Goal: Task Accomplishment & Management: Complete application form

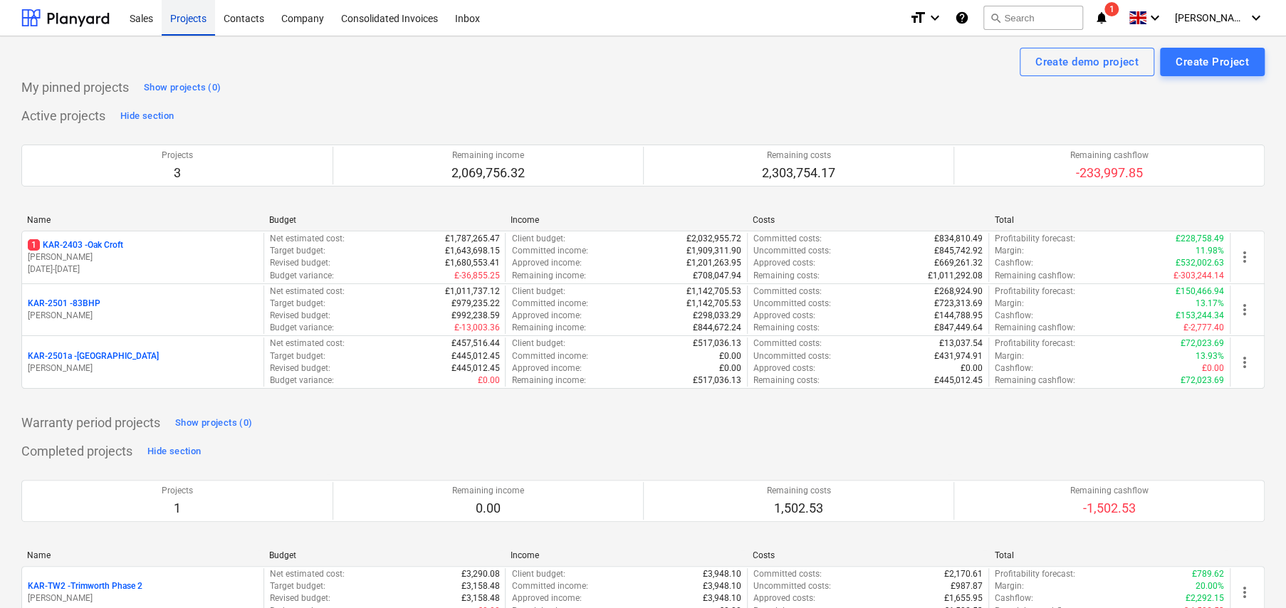
click at [191, 23] on div "Projects" at bounding box center [188, 17] width 53 height 36
click at [119, 240] on p "1 KAR-2403 - Oak Croft" at bounding box center [75, 245] width 95 height 12
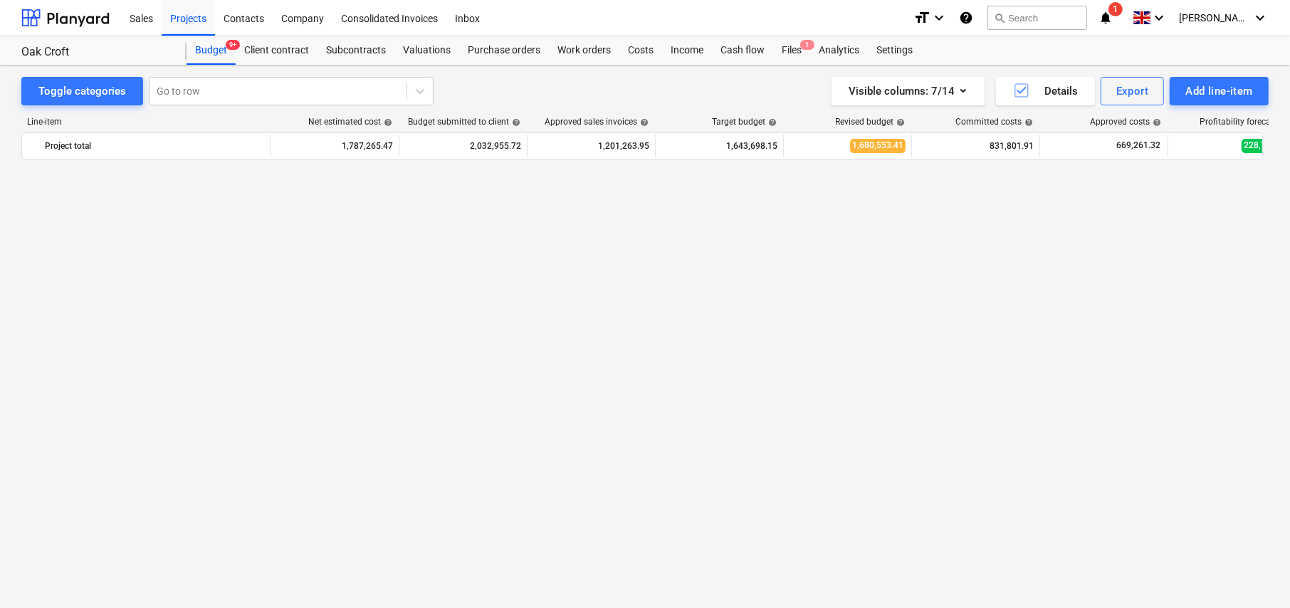
scroll to position [1884, 0]
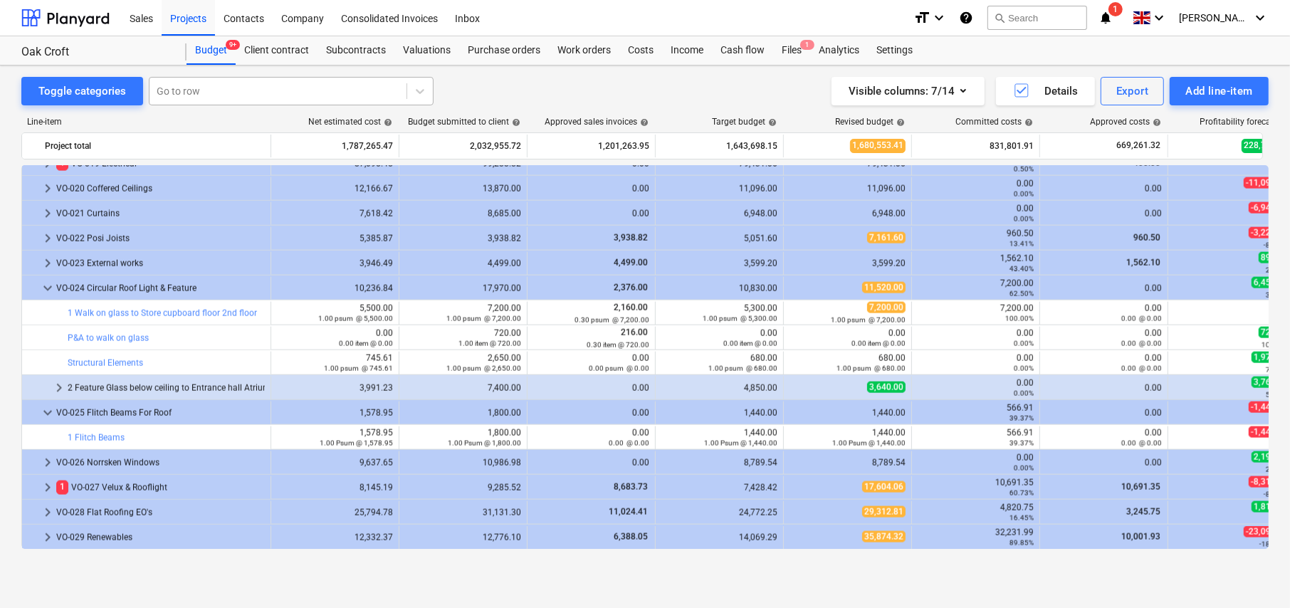
click at [209, 92] on div at bounding box center [278, 91] width 243 height 14
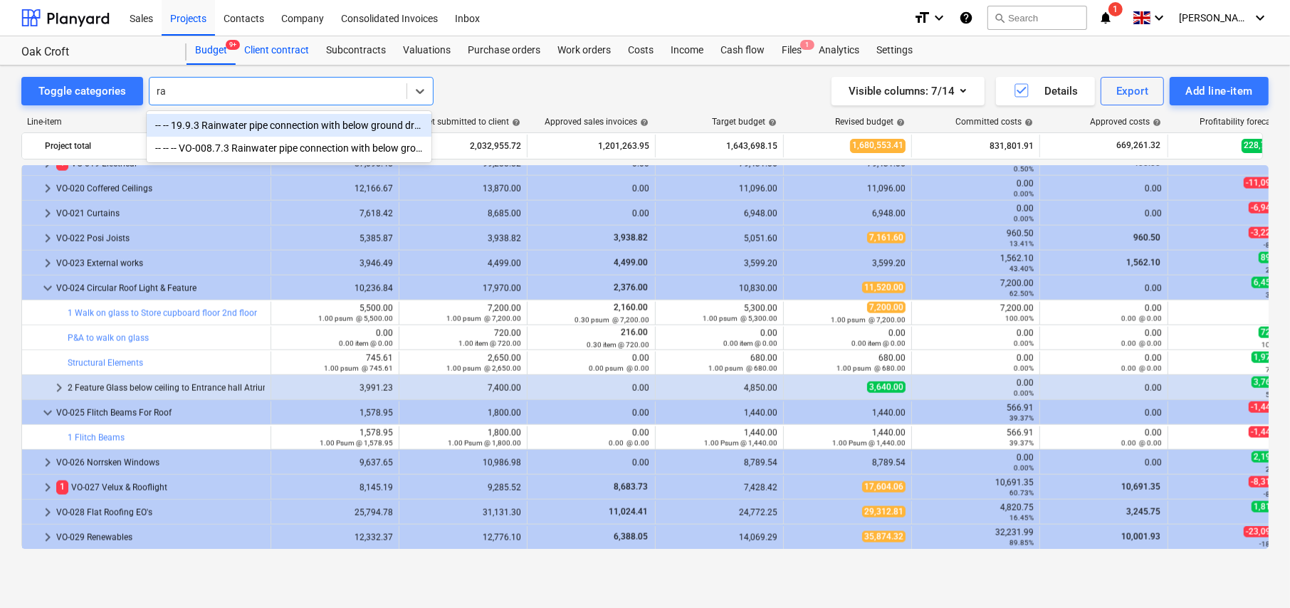
type input "r"
type input "gutter"
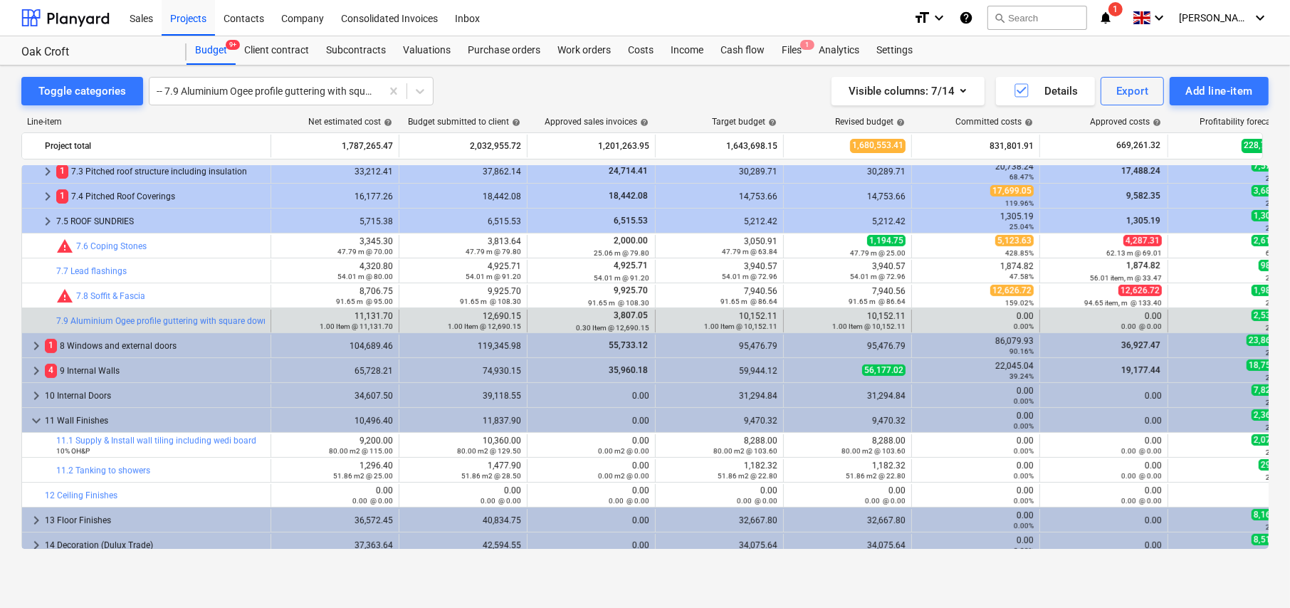
scroll to position [413, 0]
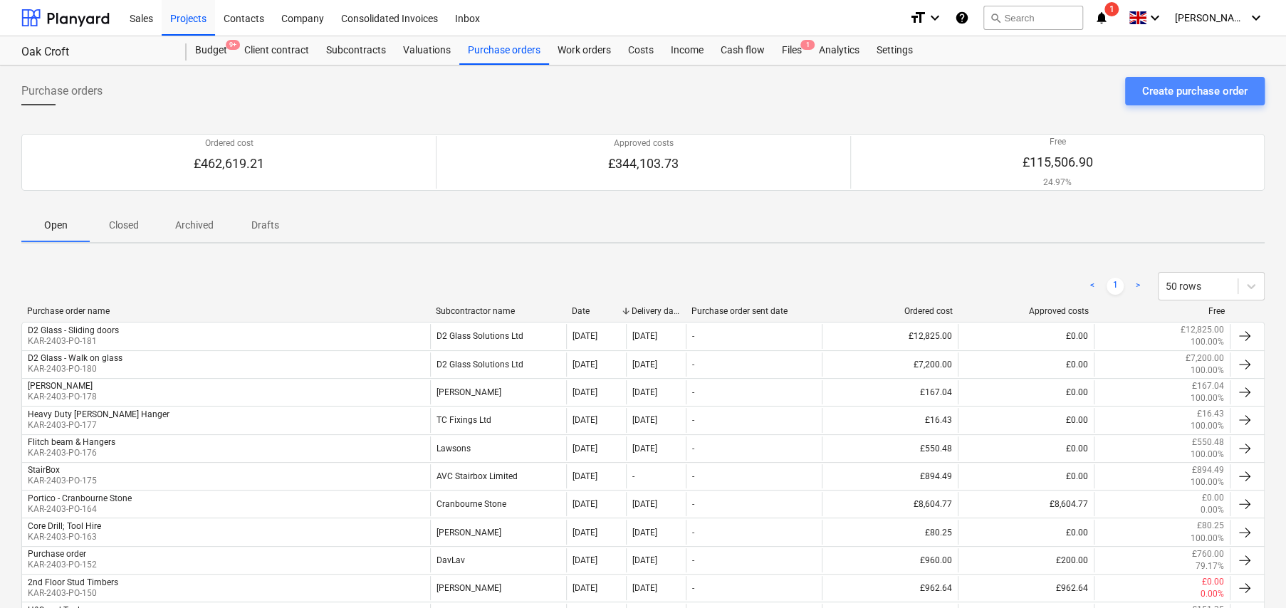
click at [1174, 90] on div "Create purchase order" at bounding box center [1194, 91] width 105 height 19
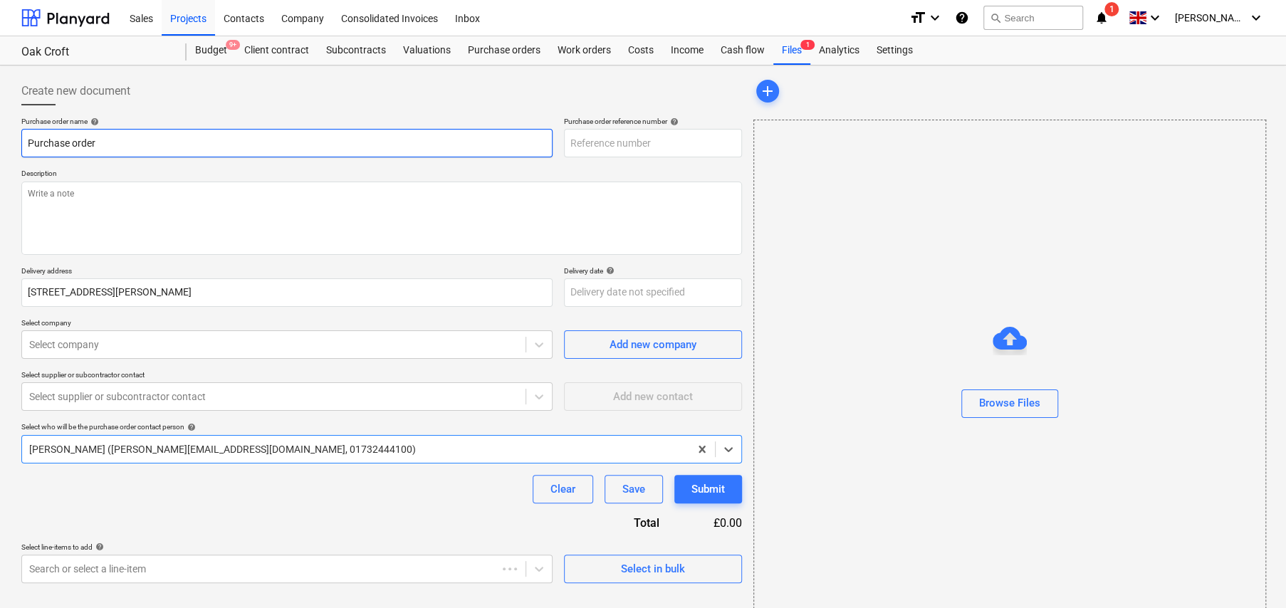
click at [118, 140] on input "Purchase order" at bounding box center [286, 143] width 531 height 28
type textarea "x"
type input "KAR-2403-PO-182"
click at [120, 142] on input "Purchase order" at bounding box center [286, 143] width 531 height 28
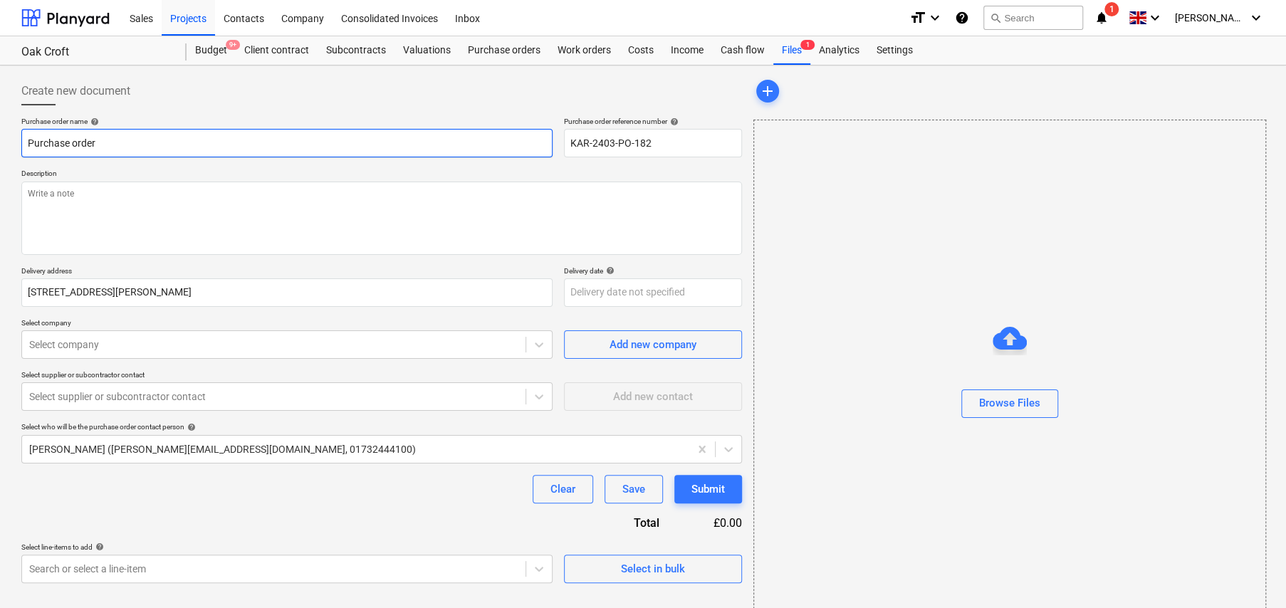
click at [120, 142] on input "Purchase order" at bounding box center [286, 143] width 531 height 28
type textarea "x"
type input "Di"
type textarea "x"
type input "Dia"
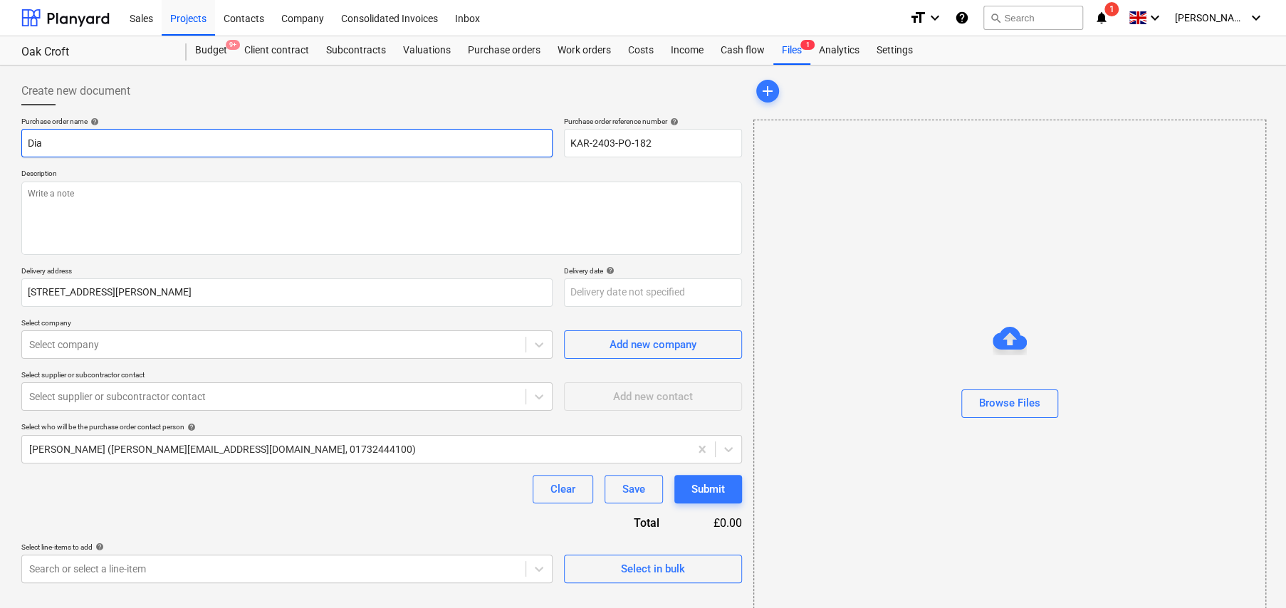
type textarea "x"
type input "Diam"
type textarea "x"
type input "Diamo"
type textarea "x"
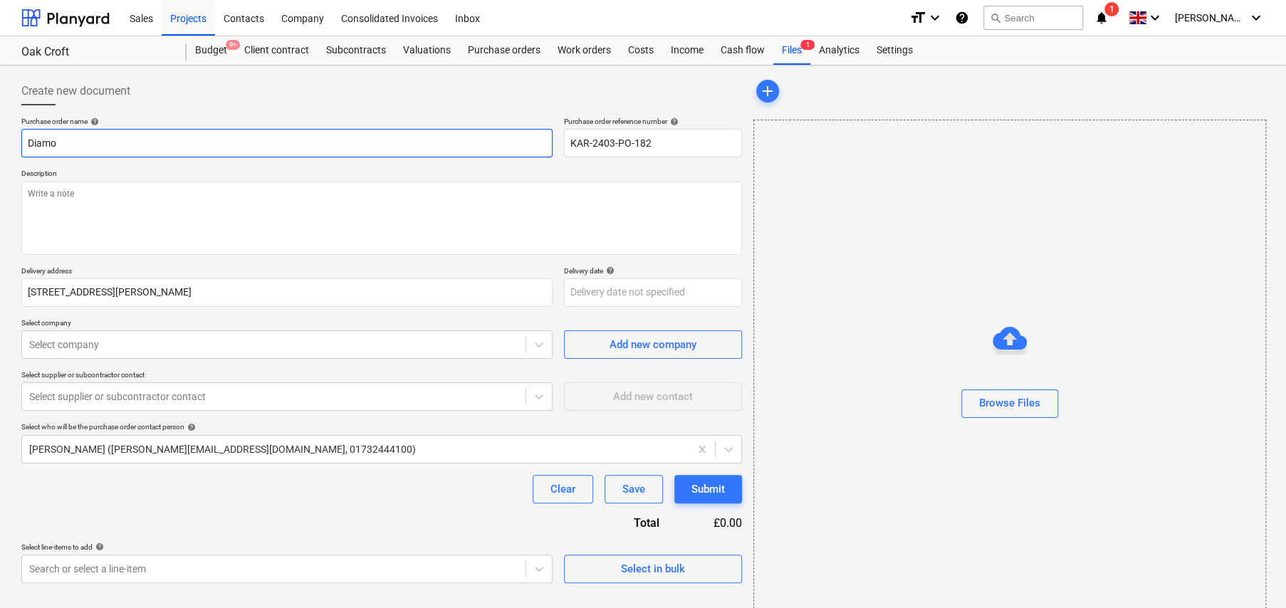
type input "Diamon"
type textarea "x"
type input "Diamond"
type textarea "x"
type input "Diamond"
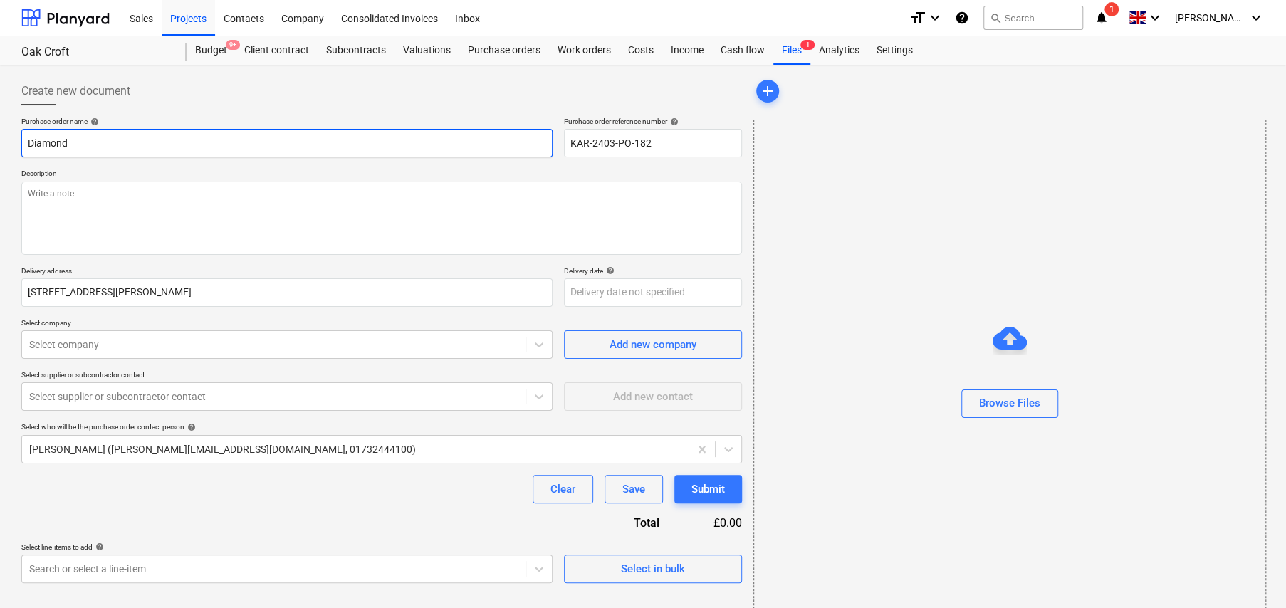
type textarea "x"
type input "Diamond E"
type textarea "x"
type input "Diamond Edg"
type textarea "x"
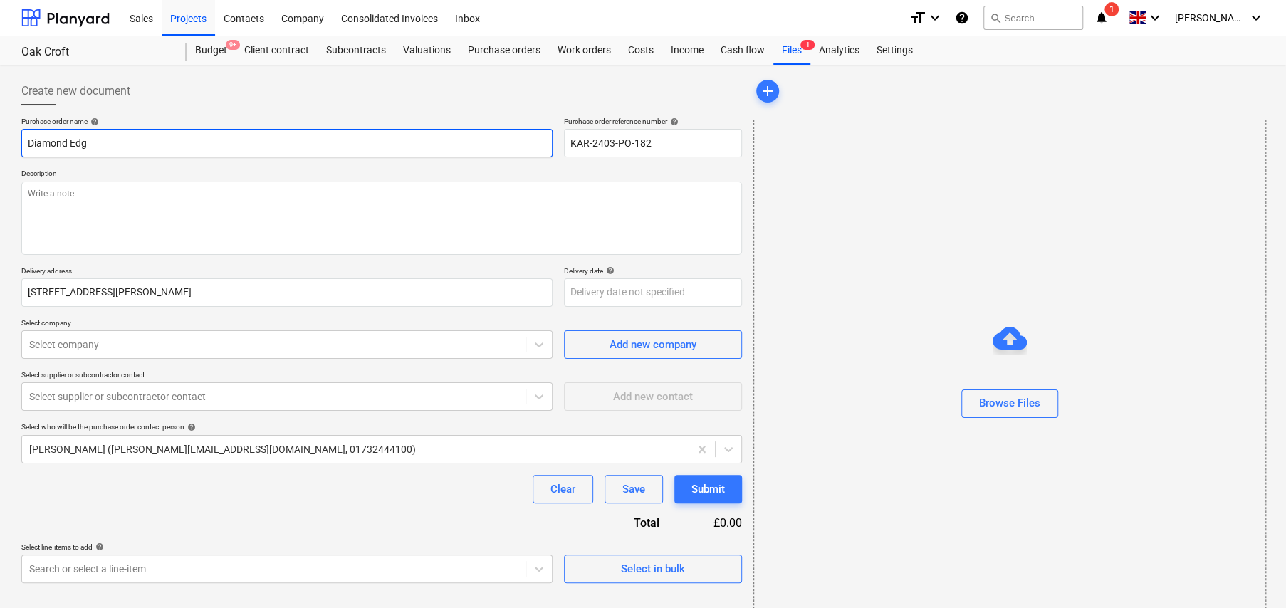
type input "Diamond Edge"
type textarea "x"
type input "Diamond Edge"
type textarea "x"
type input "Diamond Edge -"
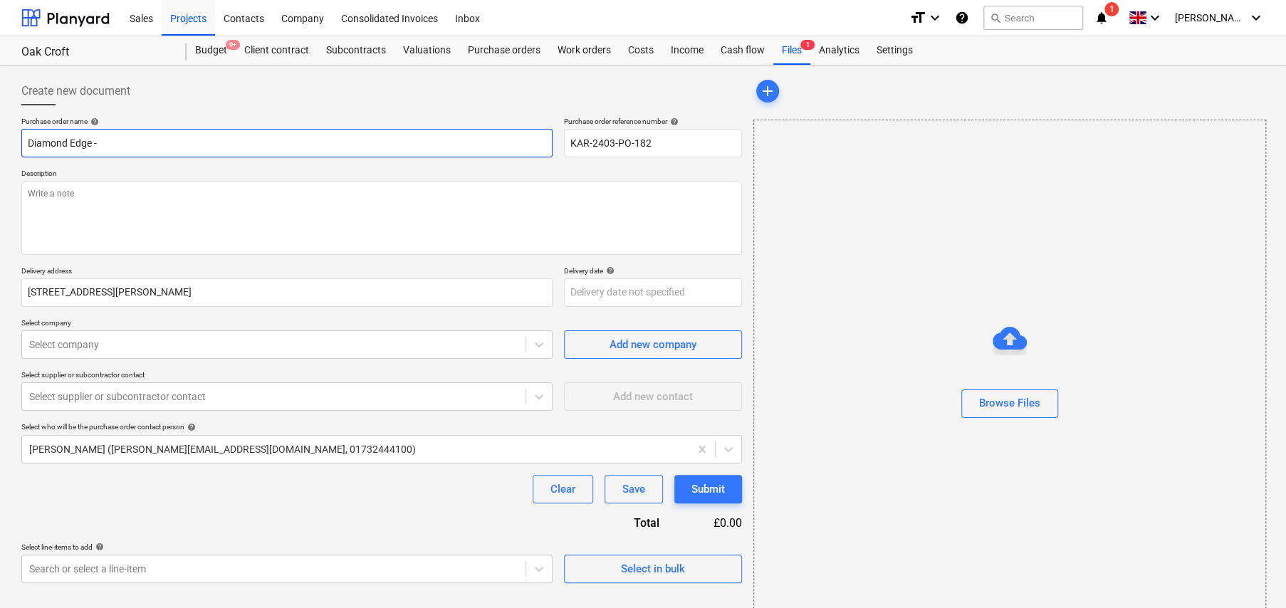
type textarea "x"
type input "Diamond Edge -"
type textarea "x"
type input "Diamond Edge - A"
type textarea "x"
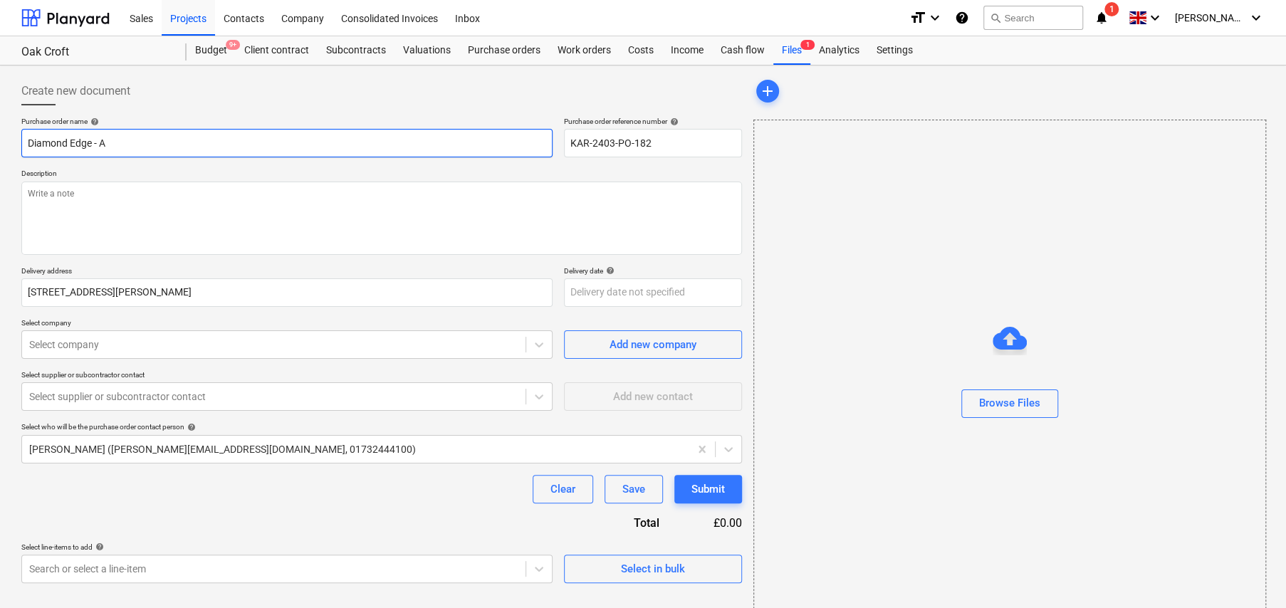
type input "Diamond Edge - Ad"
type textarea "x"
type input "Diamond Edge - Add"
type textarea "x"
type input "Diamond Edge - Addi"
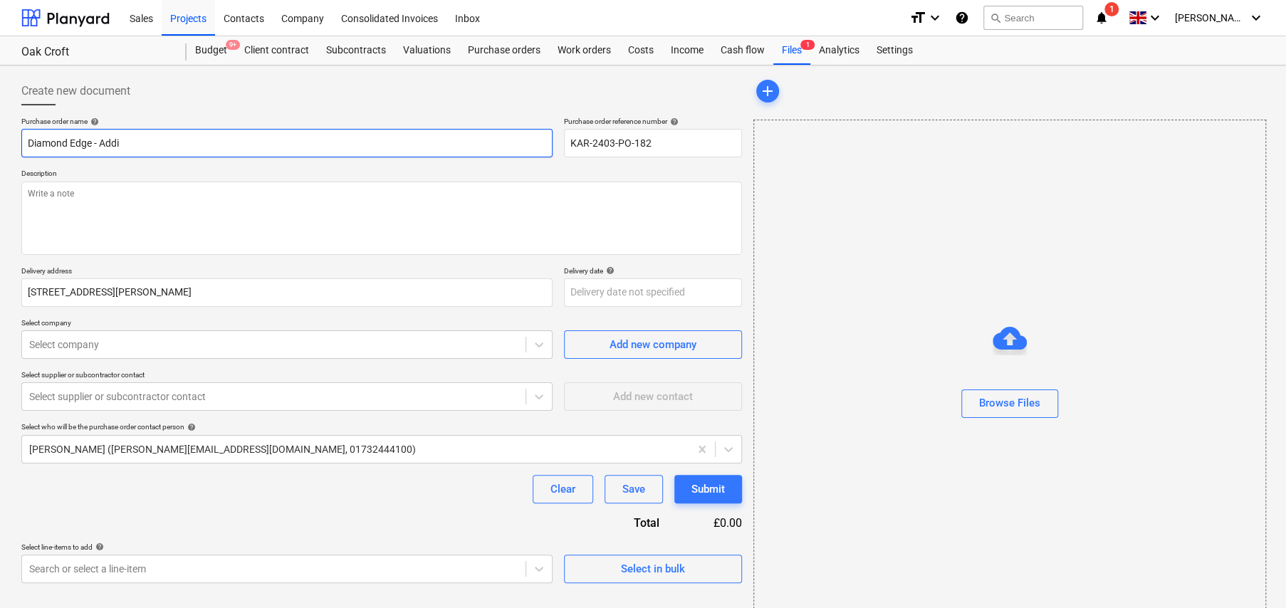
type textarea "x"
type input "Diamond Edge - Additi"
type textarea "x"
type input "Diamond Edge - Additio"
type textarea "x"
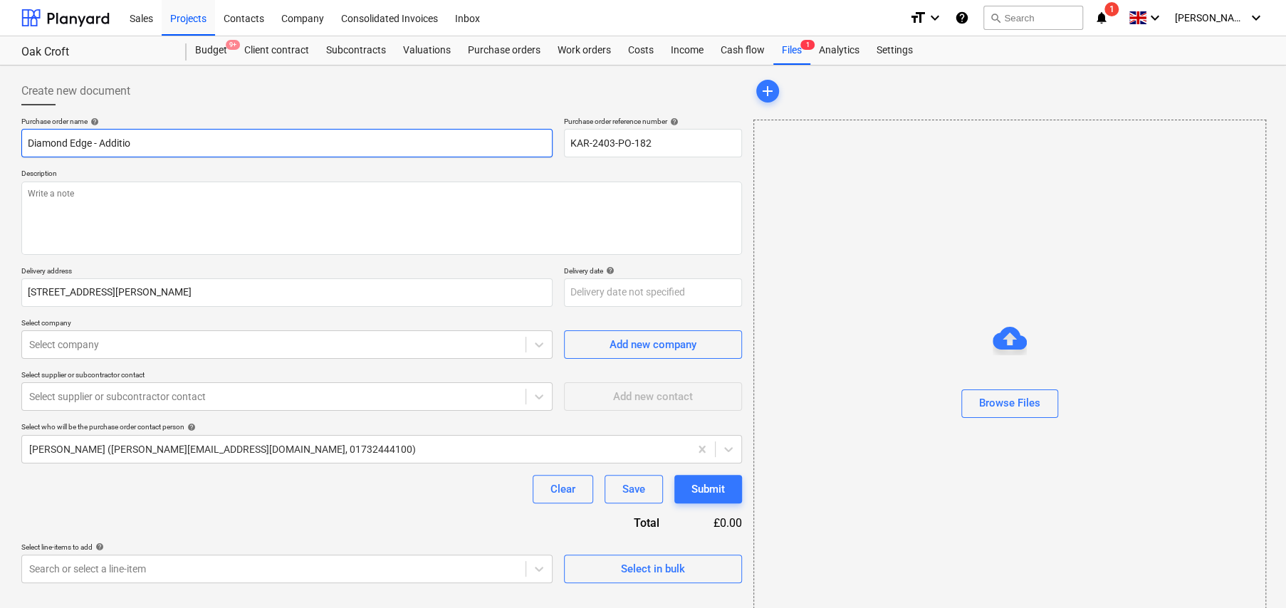
type input "Diamond Edge - Addition"
type textarea "x"
type input "Diamond Edge - Additional"
type textarea "x"
type input "Diamond Edge - Additional"
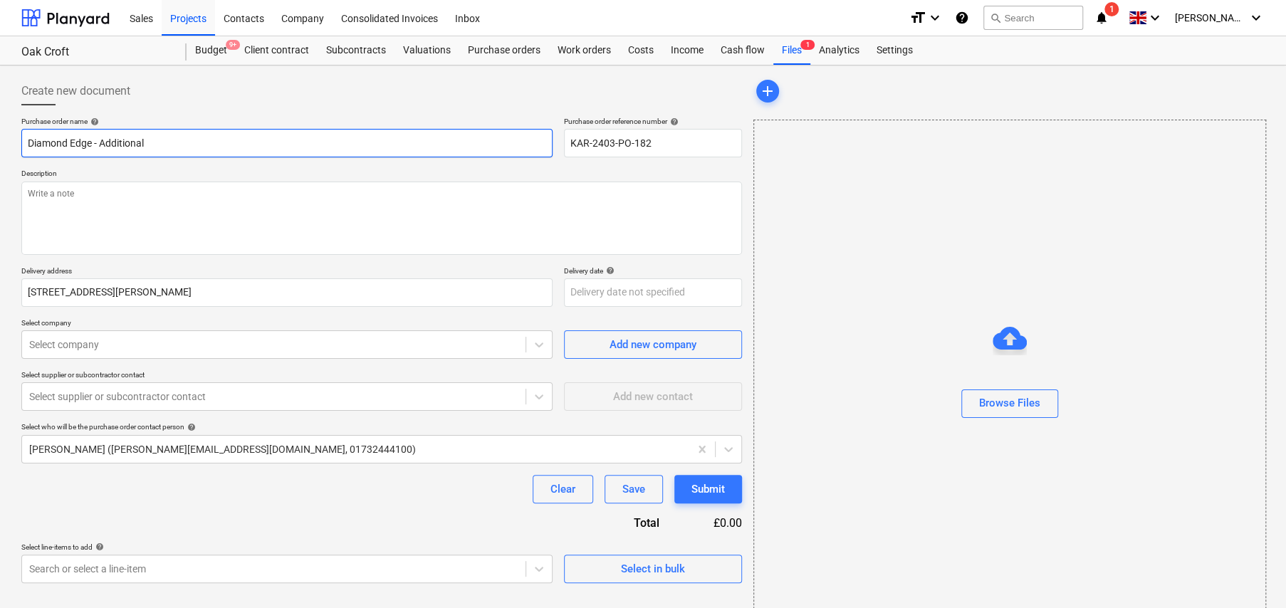
type textarea "x"
type input "Diamond Edge - Additional h"
type textarea "x"
type input "Diamond Edge - Additional ho"
type textarea "x"
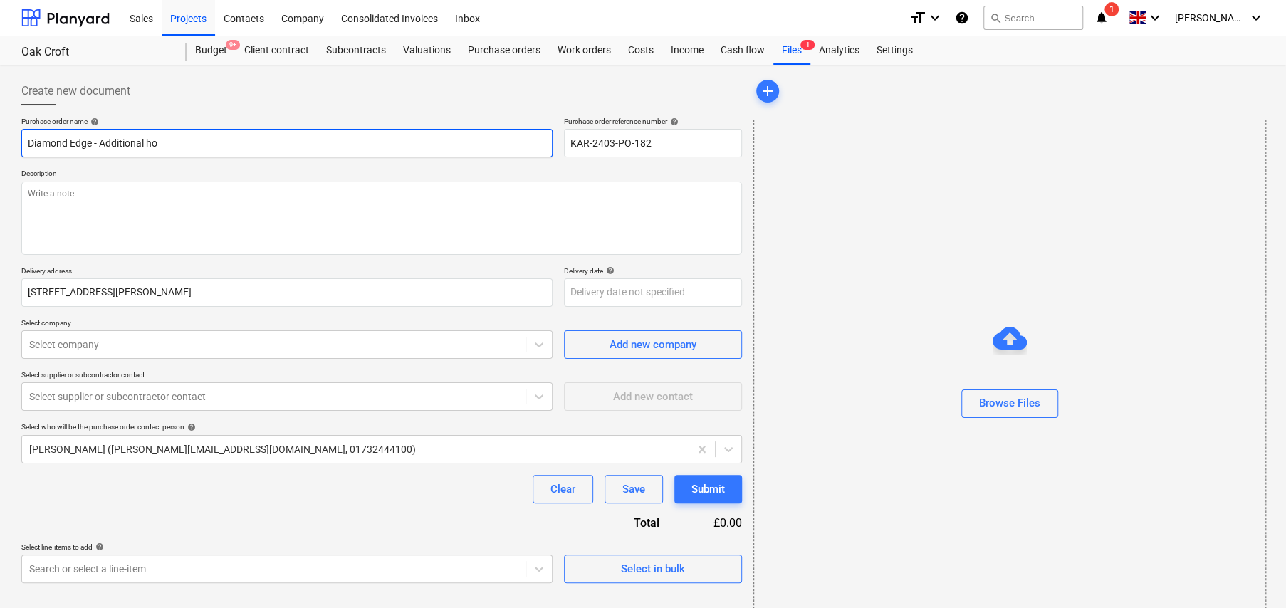
type input "Diamond Edge - Additional hol"
type textarea "x"
type input "Diamond Edge - Additional hole"
type textarea "x"
type input "Diamond Edge - Additional hole"
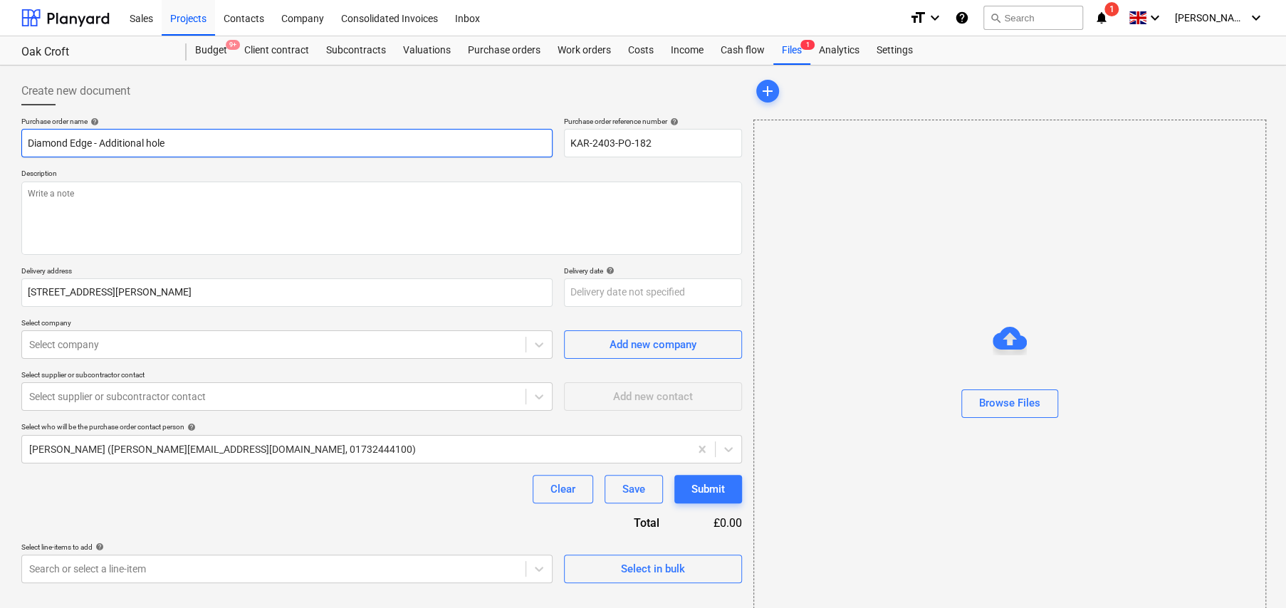
type textarea "x"
type input "Diamond Edge - Additional hole d"
type textarea "x"
type input "Diamond Edge - Additional hole dr"
type textarea "x"
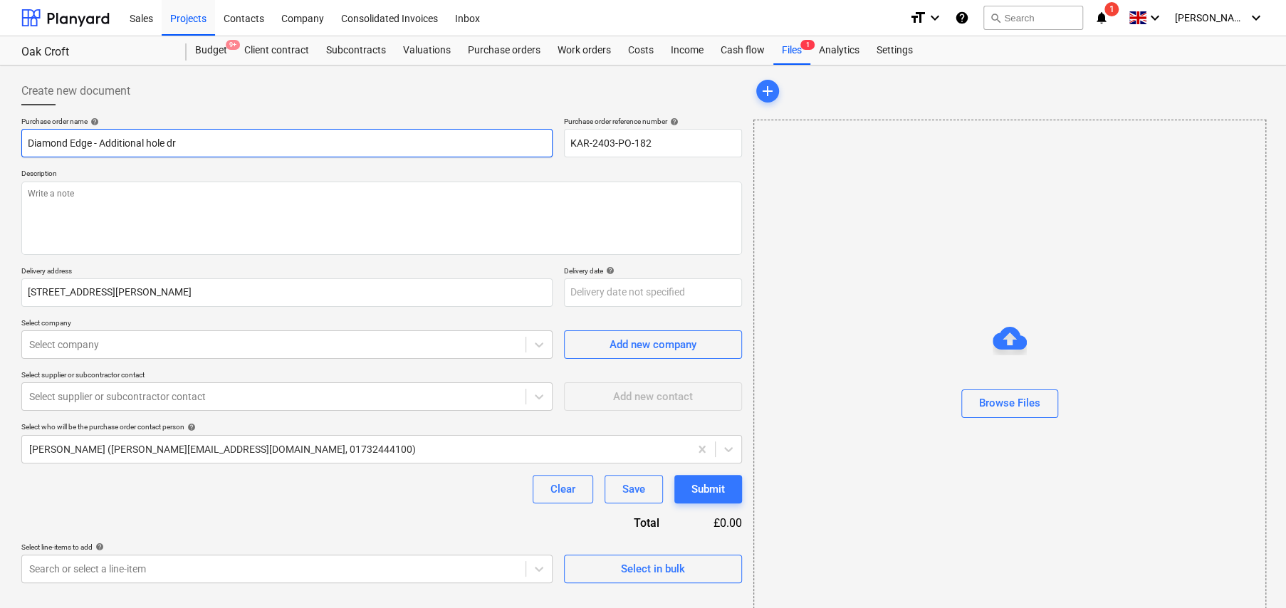
type input "Diamond Edge - Additional hole dri"
type textarea "x"
type input "Diamond Edge - Additional hole dril"
type textarea "x"
type input "Diamond Edge - Additional hole drill"
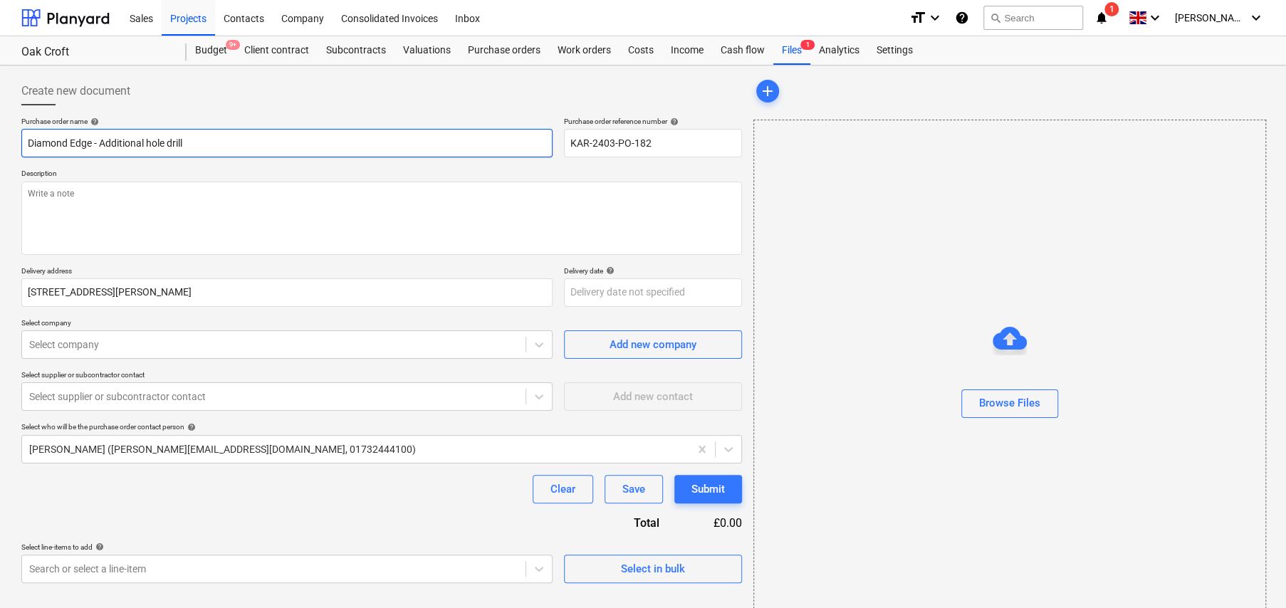
type textarea "x"
type input "Diamond Edge - Additional hole drilli"
type textarea "x"
type input "Diamond Edge - Additional hole drillin"
type textarea "x"
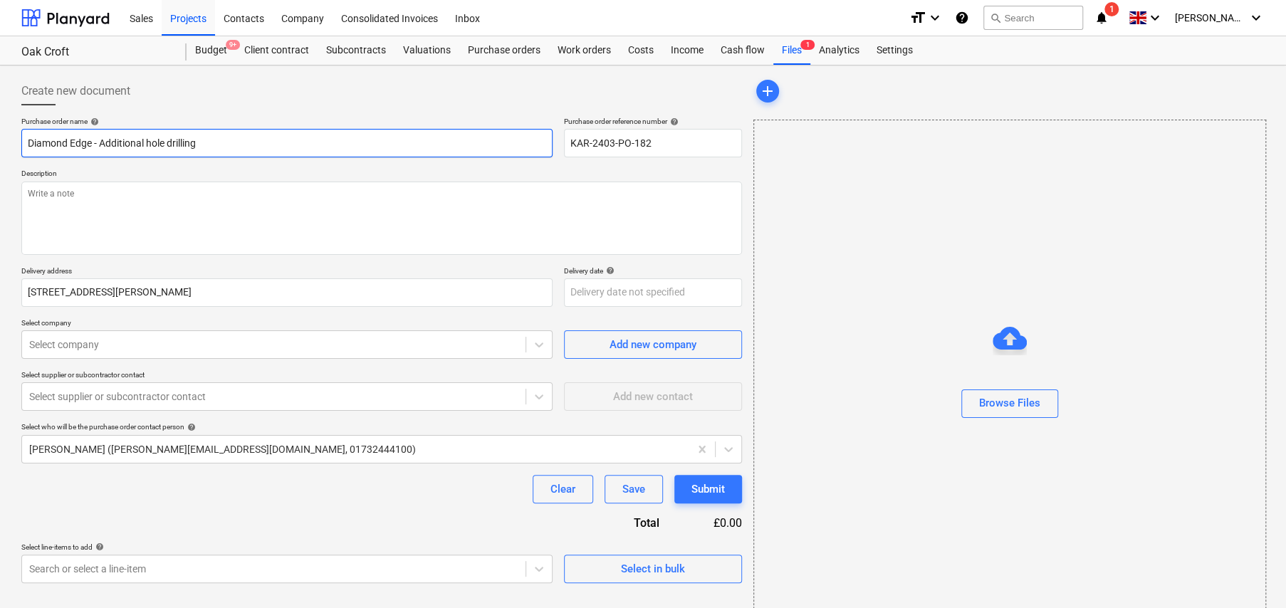
type input "Diamond Edge - Additional hole drilling"
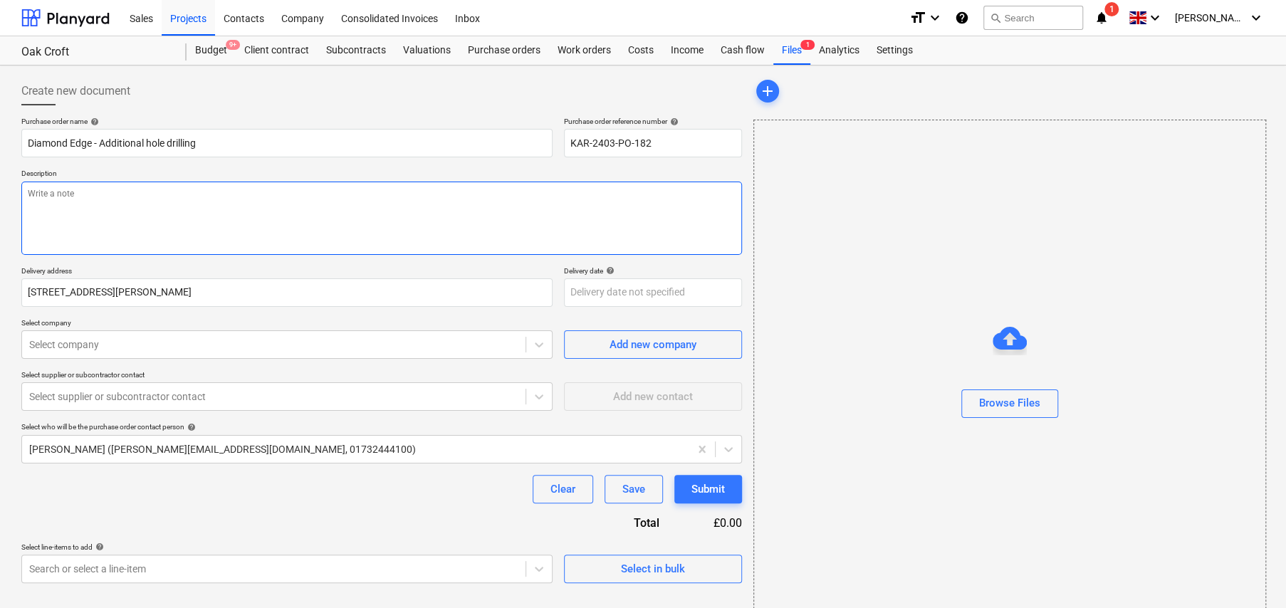
type textarea "x"
type textarea "A"
type textarea "x"
type textarea "As"
type textarea "x"
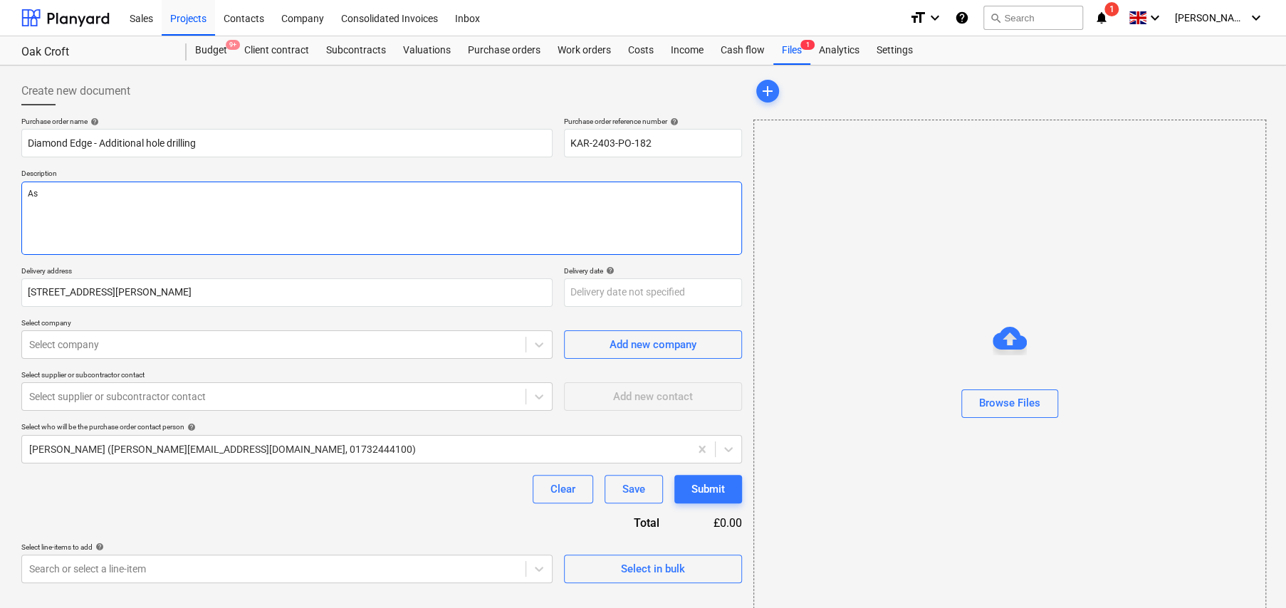
type textarea "As"
type textarea "x"
type textarea "As p"
type textarea "x"
type textarea "As pe"
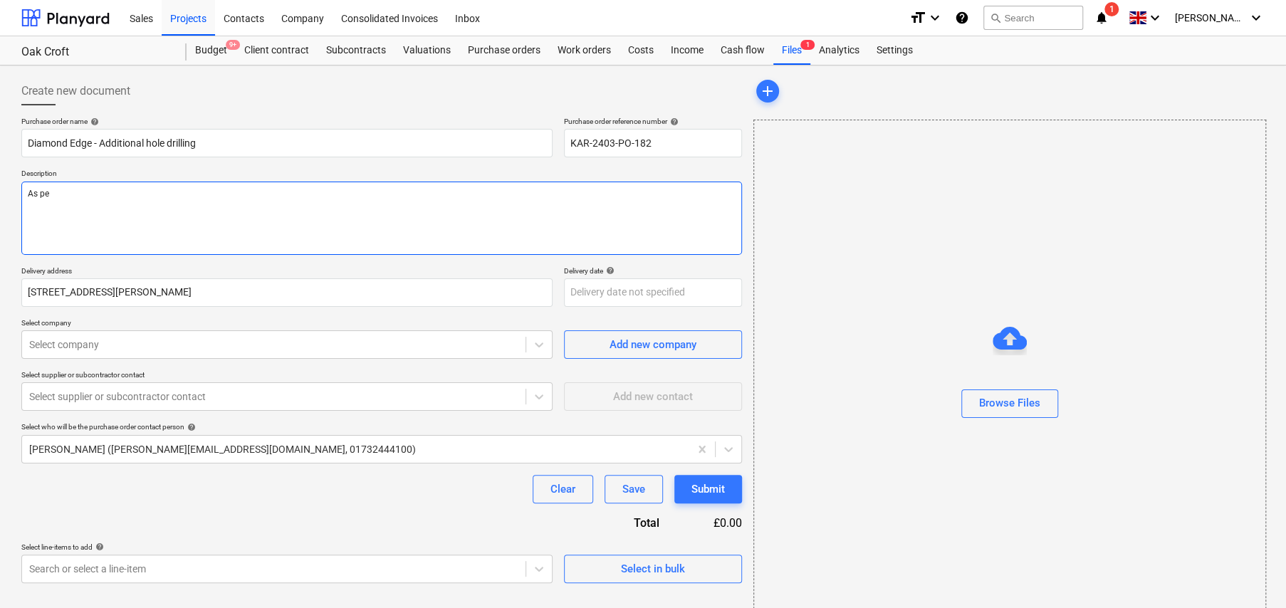
type textarea "x"
type textarea "As per"
type textarea "x"
type textarea "As per"
type textarea "x"
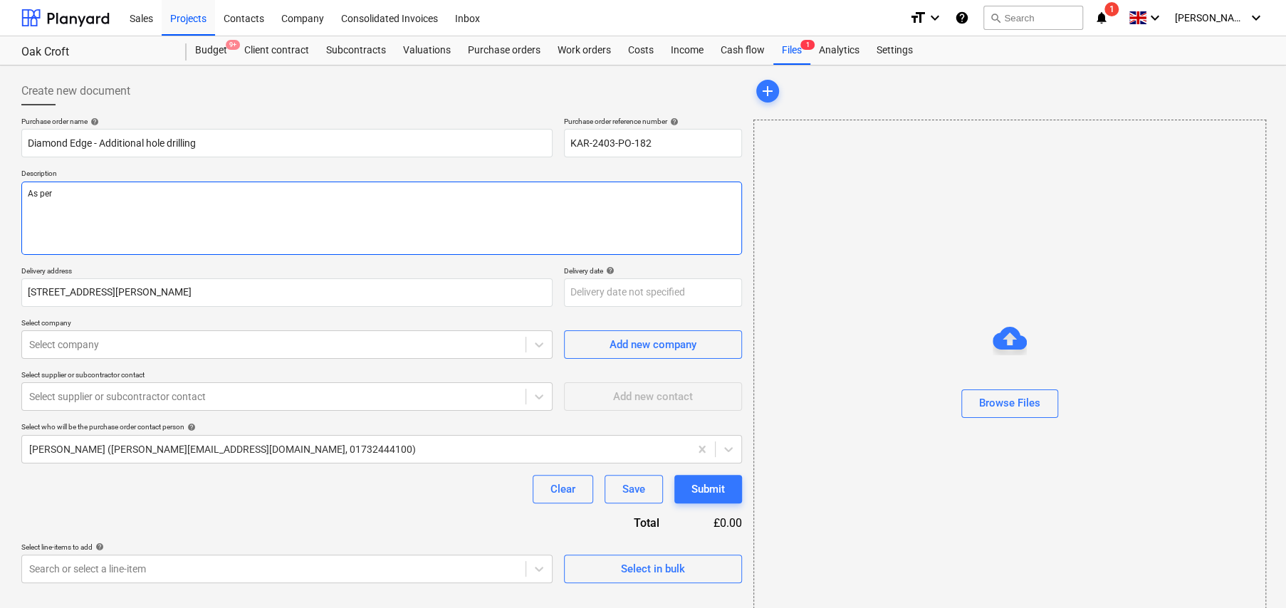
type textarea "As per c"
type textarea "x"
type textarea "As per co"
type textarea "x"
type textarea "As per col"
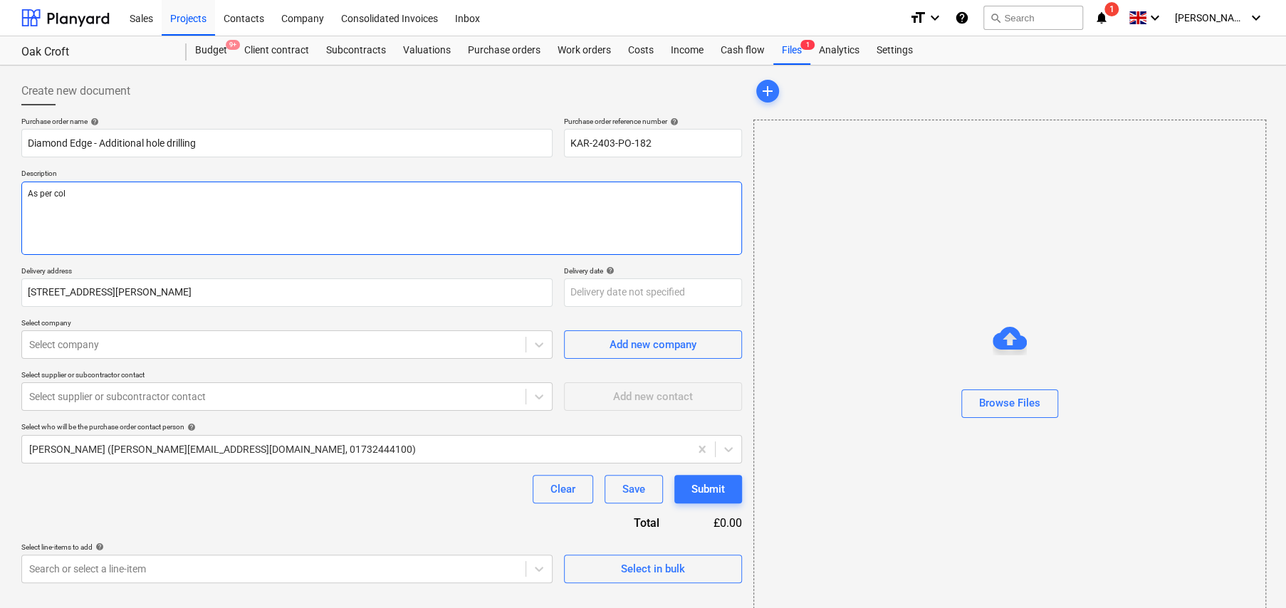
type textarea "x"
type textarea "As per coli"
type textarea "x"
type textarea "As per colin"
type textarea "x"
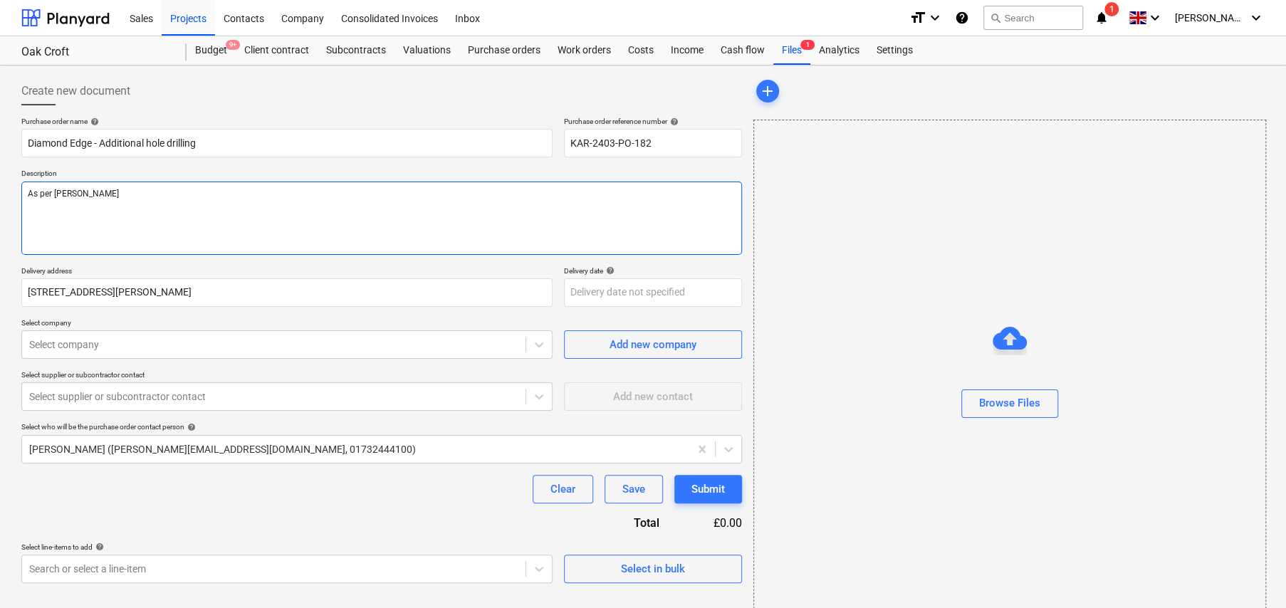
type textarea "As per coli"
type textarea "x"
type textarea "As per col"
type textarea "x"
type textarea "As per co"
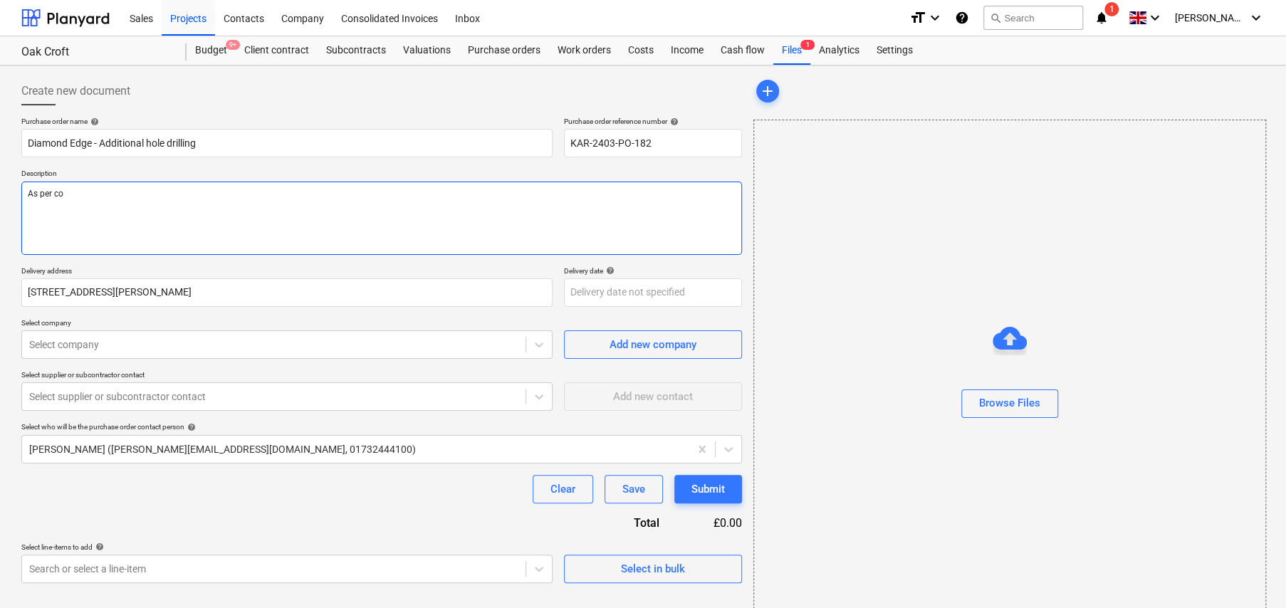
type textarea "x"
type textarea "As per c"
type textarea "x"
type textarea "As per"
type textarea "x"
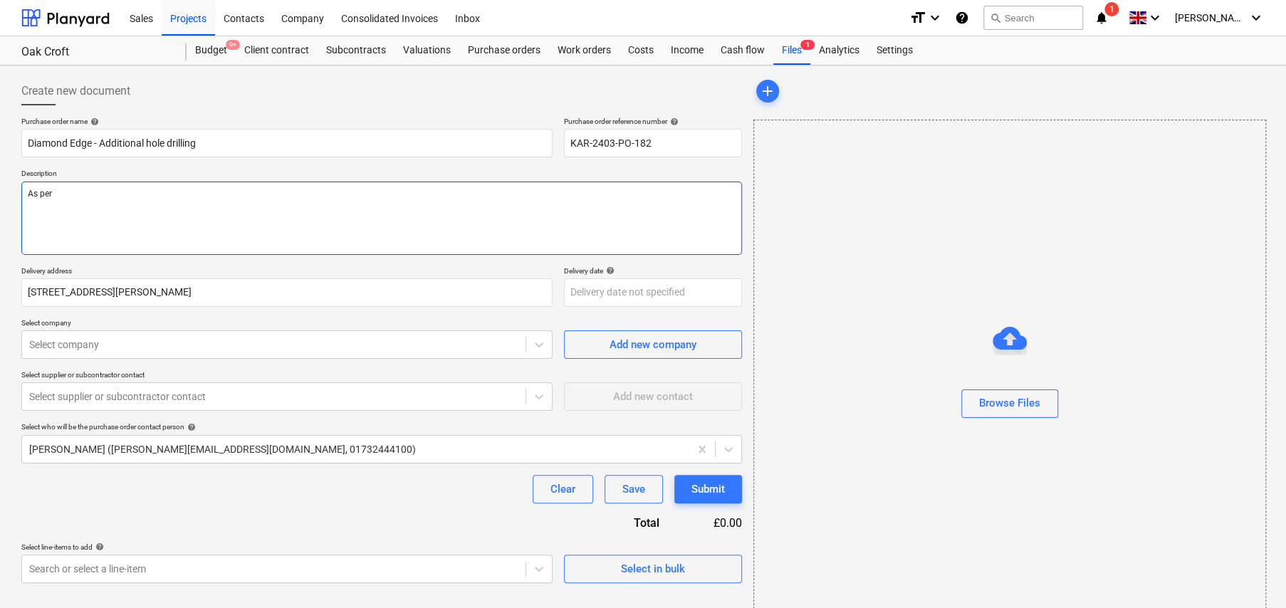
type textarea "As per C"
type textarea "x"
type textarea "As per Co"
type textarea "x"
type textarea "As per Col"
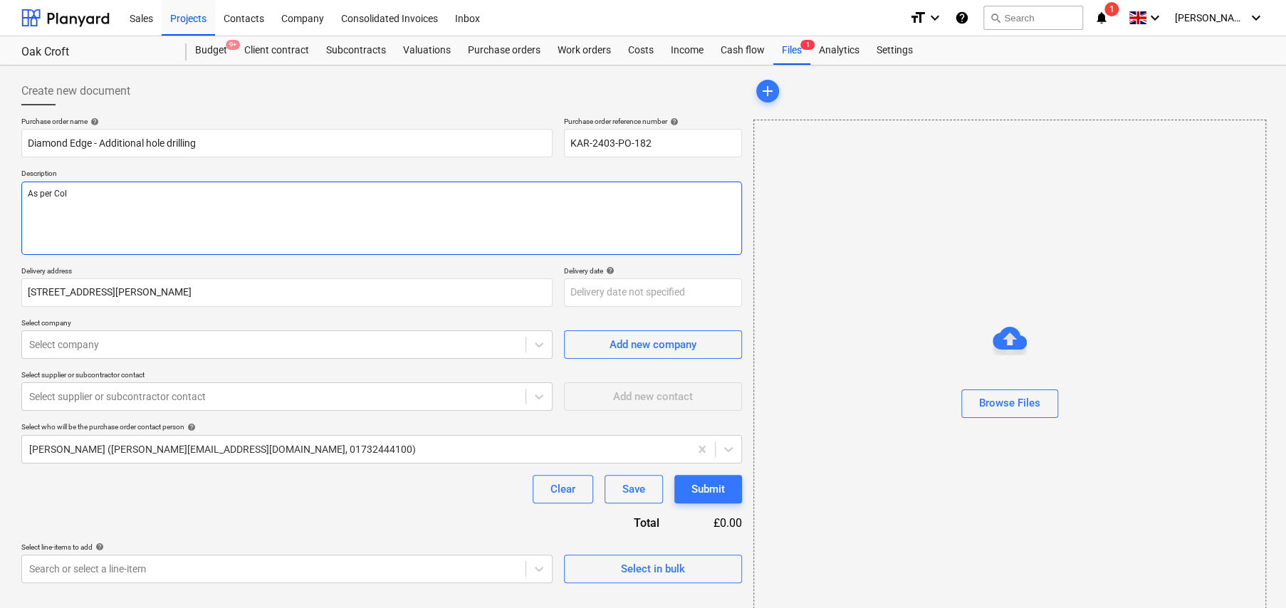
type textarea "x"
type textarea "As per Coli"
type textarea "x"
type textarea "As per Colin"
type textarea "x"
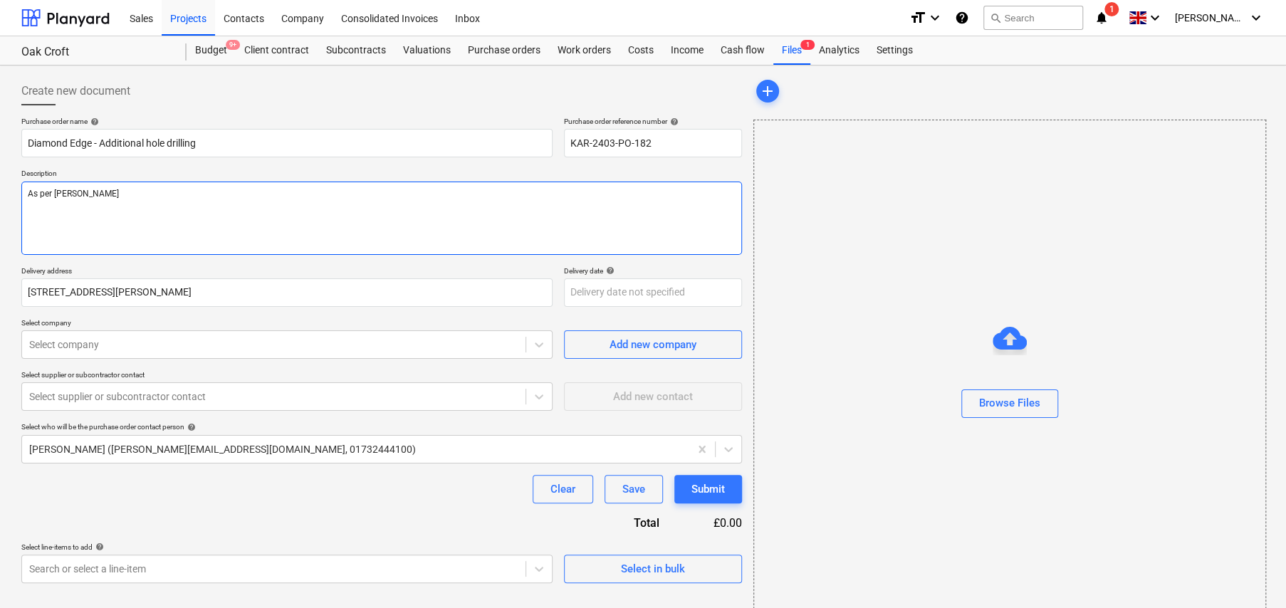
type textarea "As per Colin'"
type textarea "x"
type textarea "As per Colin's"
type textarea "x"
type textarea "As per Colin's"
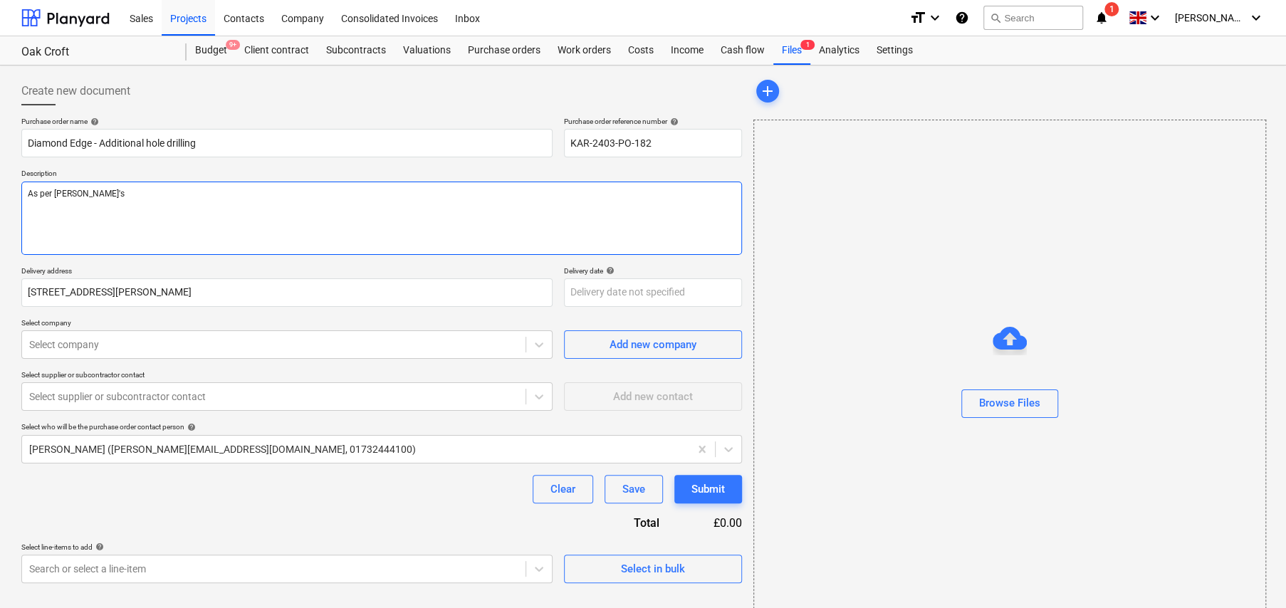
type textarea "x"
type textarea "As per Colin's r"
type textarea "x"
type textarea "As per Colin's re"
type textarea "x"
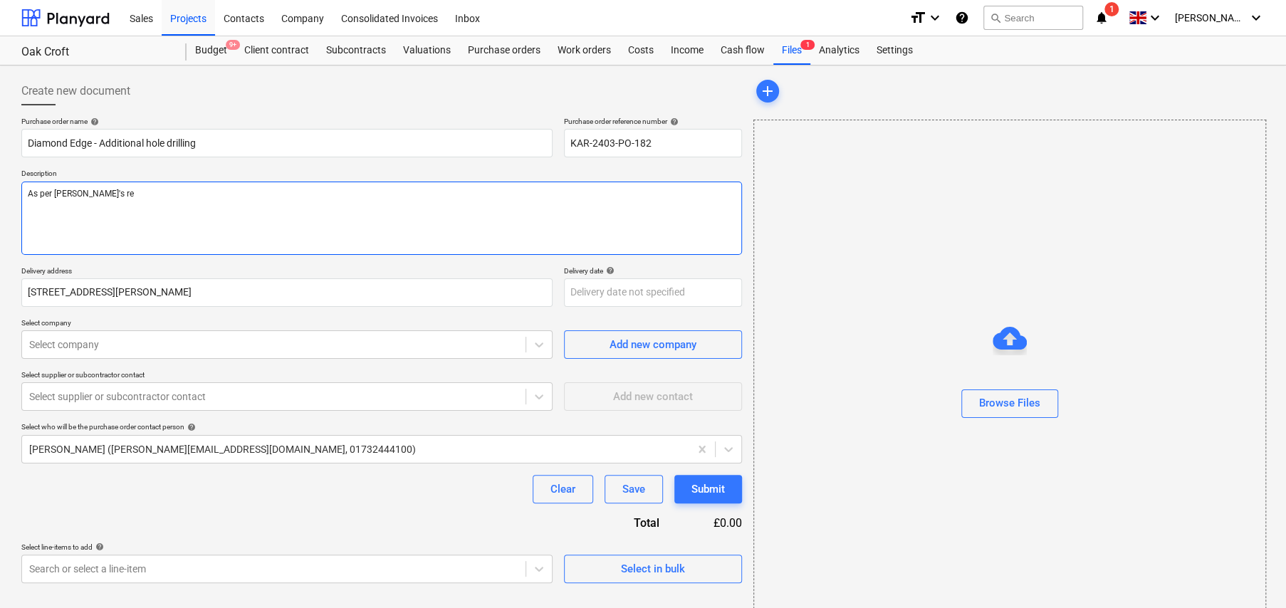
type textarea "As per Colin's req"
type textarea "x"
type textarea "As per Colin's requ"
type textarea "x"
type textarea "As per Colin's reque"
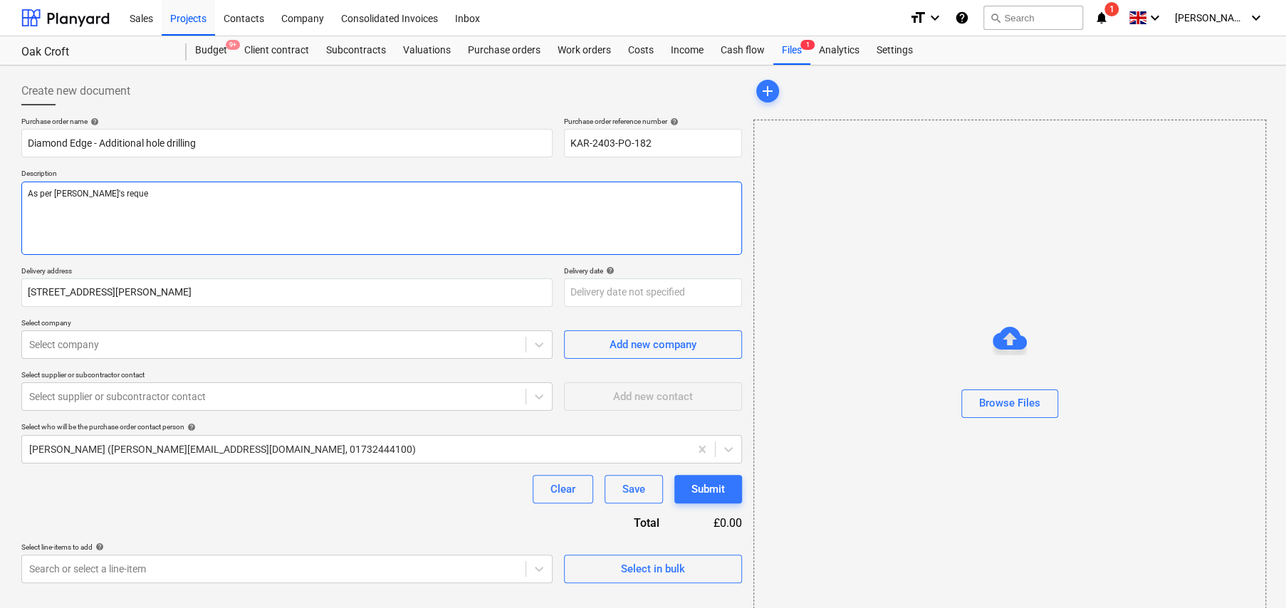
type textarea "x"
type textarea "As per Colin's reques"
type textarea "x"
type textarea "As per Colin's request"
type textarea "x"
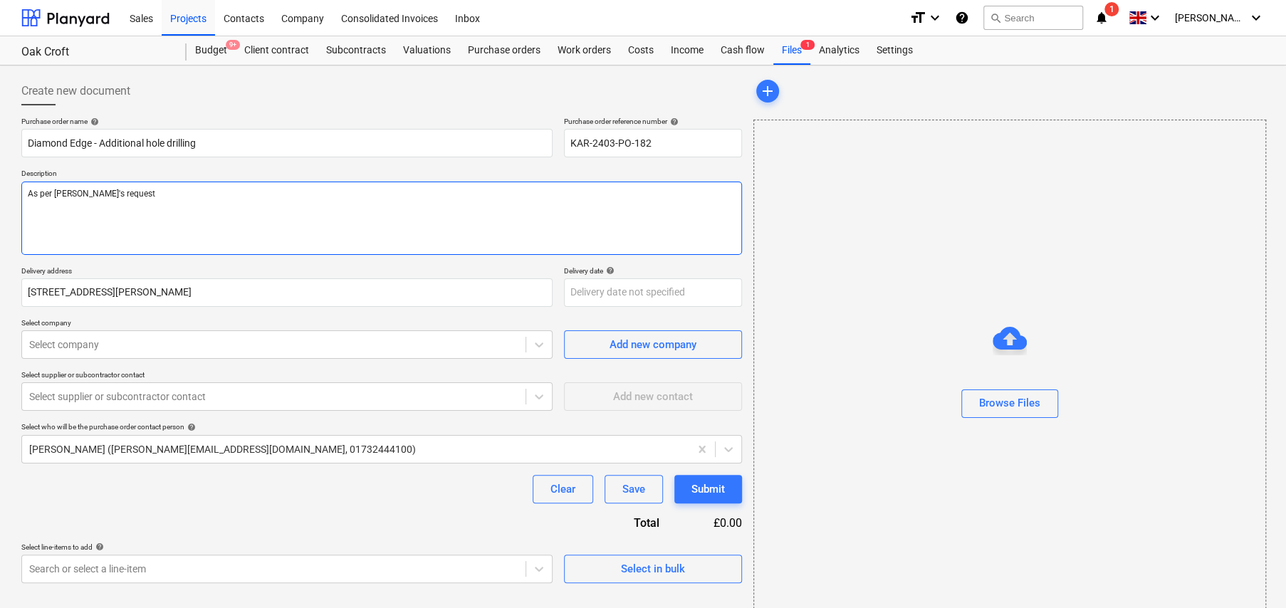
type textarea "As per Colin's request."
type textarea "x"
type textarea "As per Colin's request."
type textarea "x"
type textarea "As per Colin's request. 3"
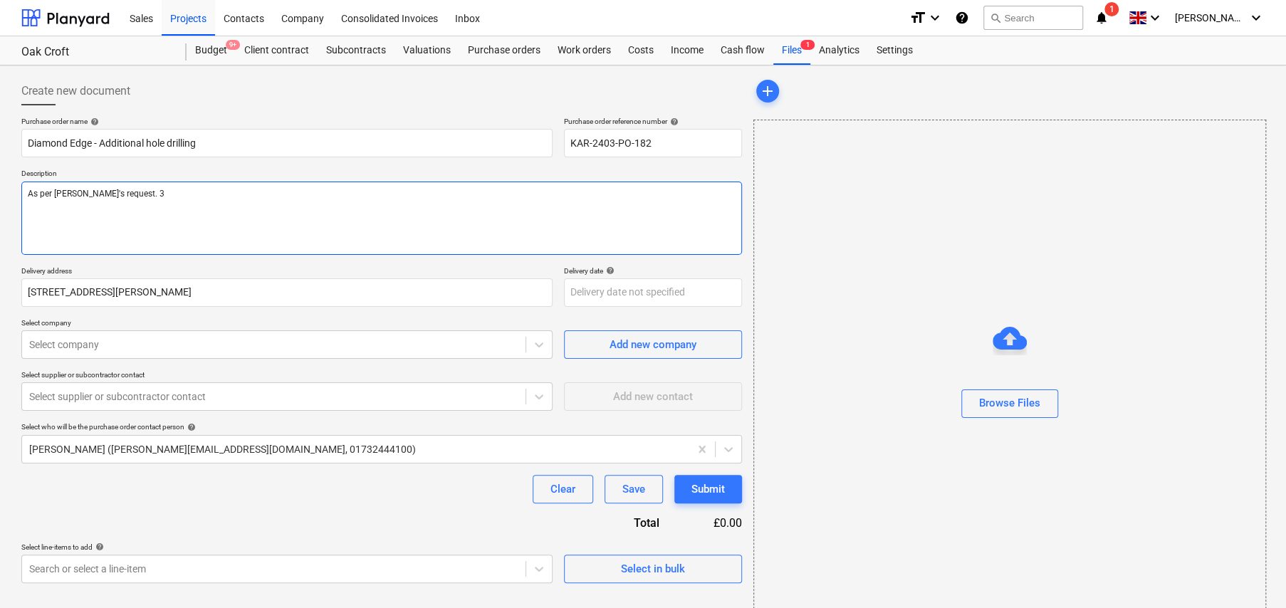
type textarea "x"
type textarea "As per Colin's request."
click at [234, 197] on textarea "As per Colin's request." at bounding box center [381, 218] width 721 height 73
type textarea "x"
type textarea "As per Colin's request. 5"
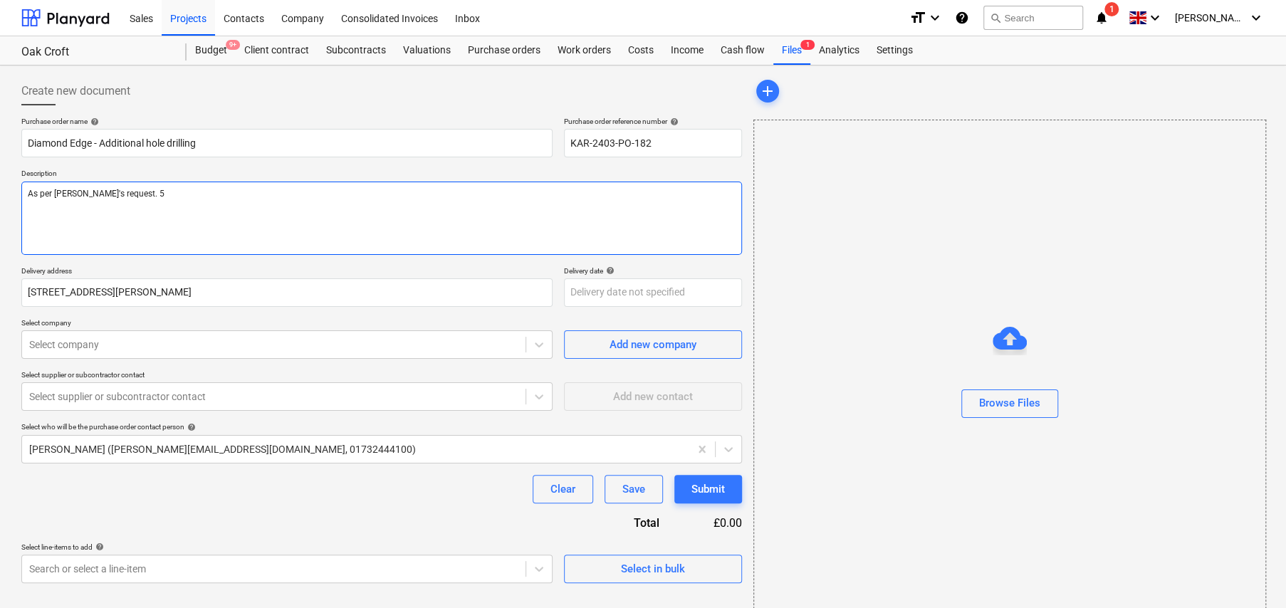
type textarea "x"
type textarea "As per Colin's request. 5"
type textarea "x"
type textarea "As per Colin's request. 5 n"
type textarea "x"
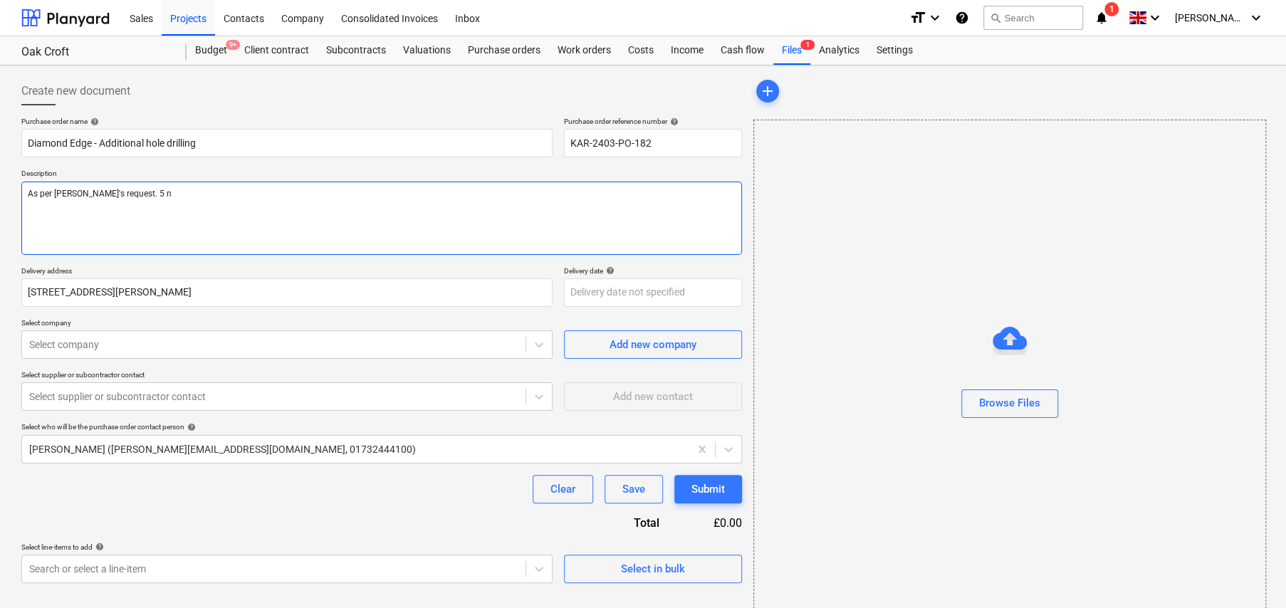
type textarea "As per Colin's request. 5 no"
type textarea "x"
type textarea "As per Colin's request. 5 no."
type textarea "x"
type textarea "As per Colin's request. 5 no."
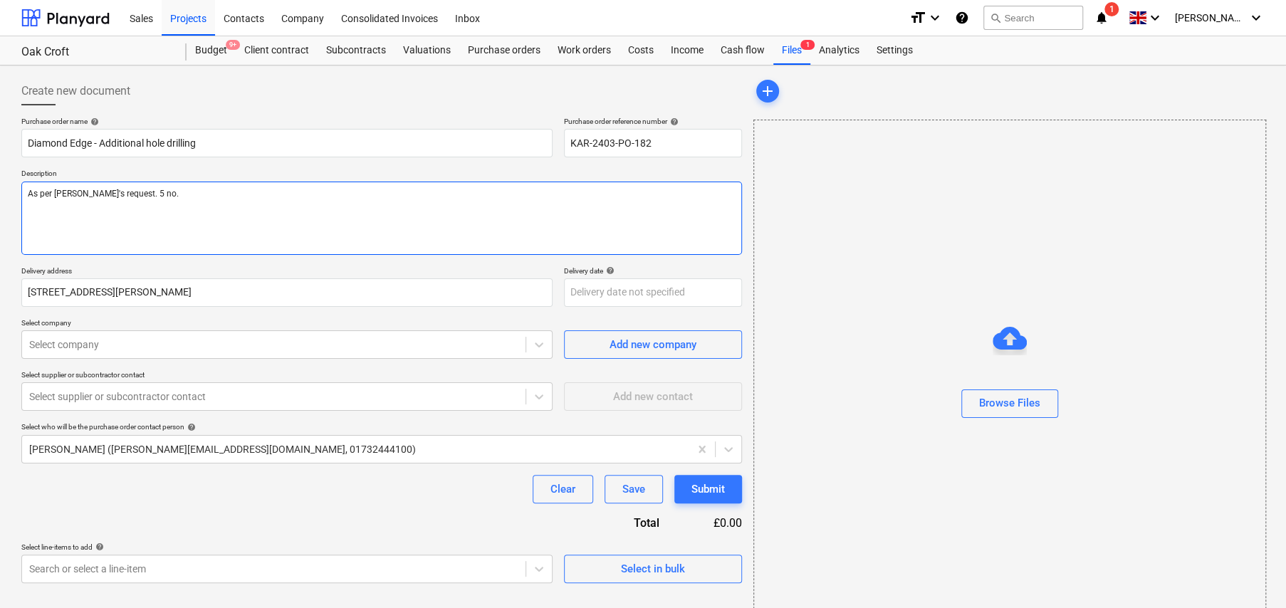
type textarea "x"
type textarea "As per Colin's request. 5 no. h"
type textarea "x"
type textarea "As per Colin's request. 5 no. ho"
type textarea "x"
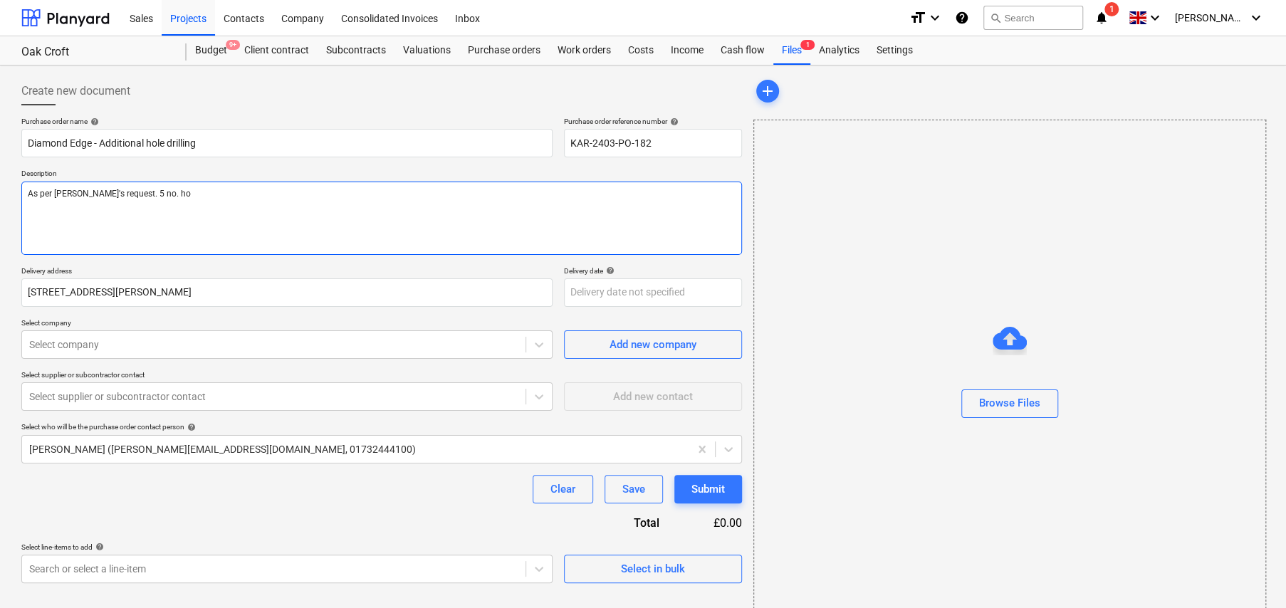
type textarea "As per Colin's request. 5 no. hol"
type textarea "x"
type textarea "As per Colin's request. 5 no. hole"
type textarea "x"
type textarea "As per Colin's request. 5 no. holes"
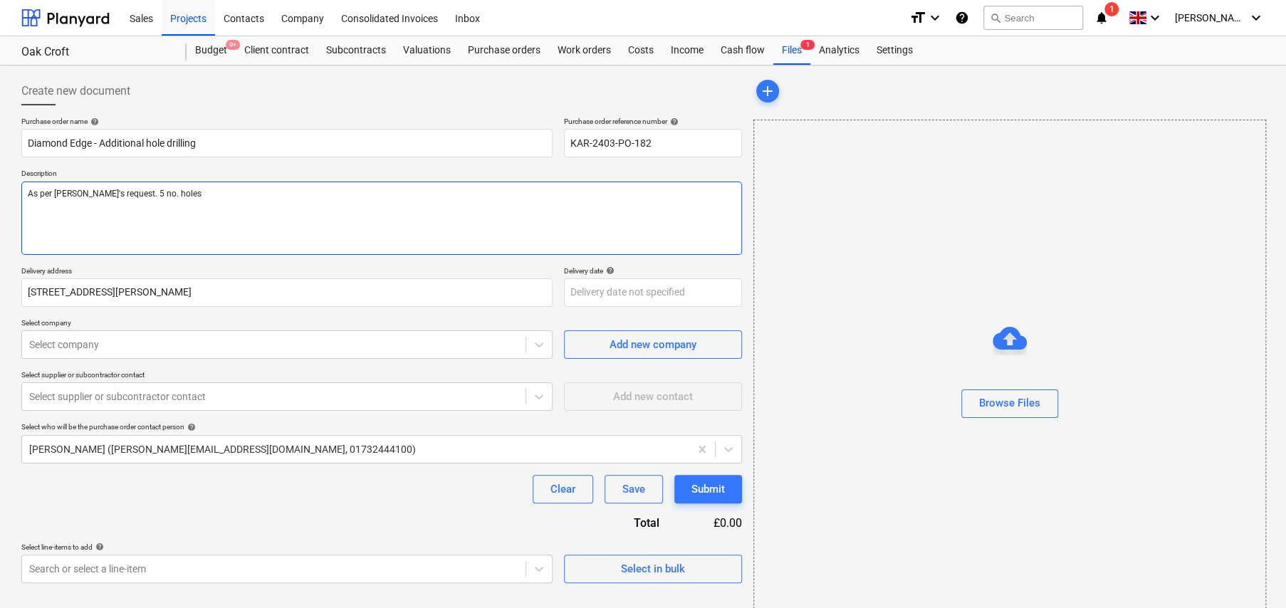
type textarea "x"
type textarea "As per Colin's request. 5 no. holes"
type textarea "x"
type textarea "As per Colin's request. 5 no. holes @"
type textarea "x"
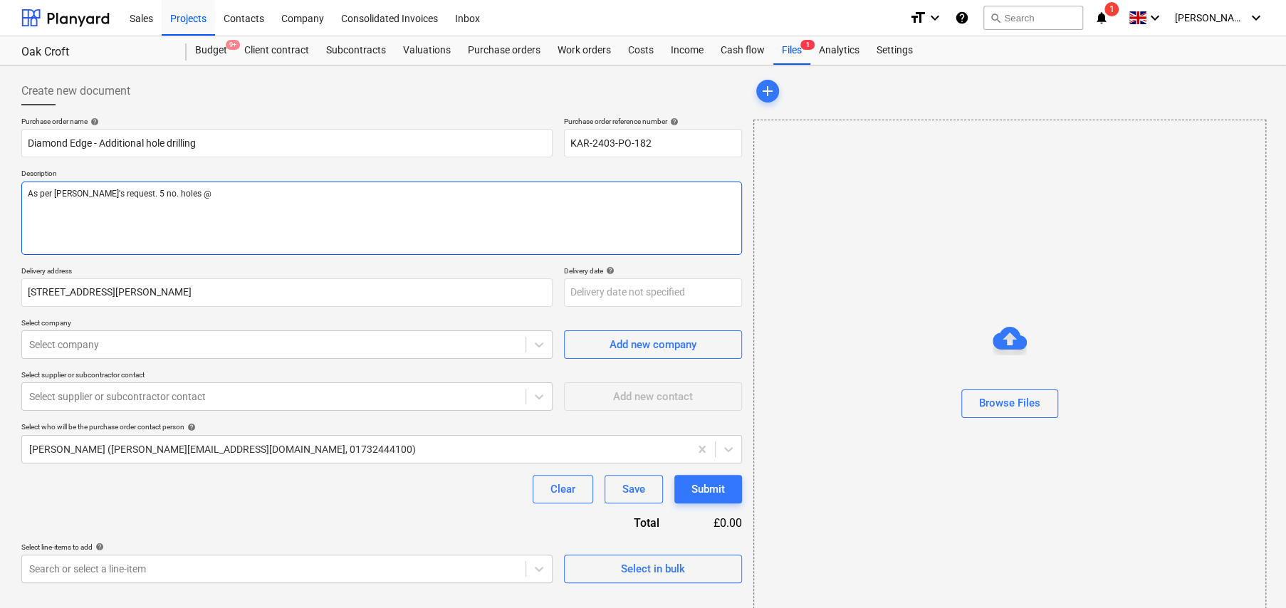
type textarea "As per Colin's request. 5 no. holes @"
type textarea "x"
type textarea "As per Colin's request. 5 no. holes @ 1"
type textarea "x"
type textarea "As per Colin's request. 5 no. holes @ 10"
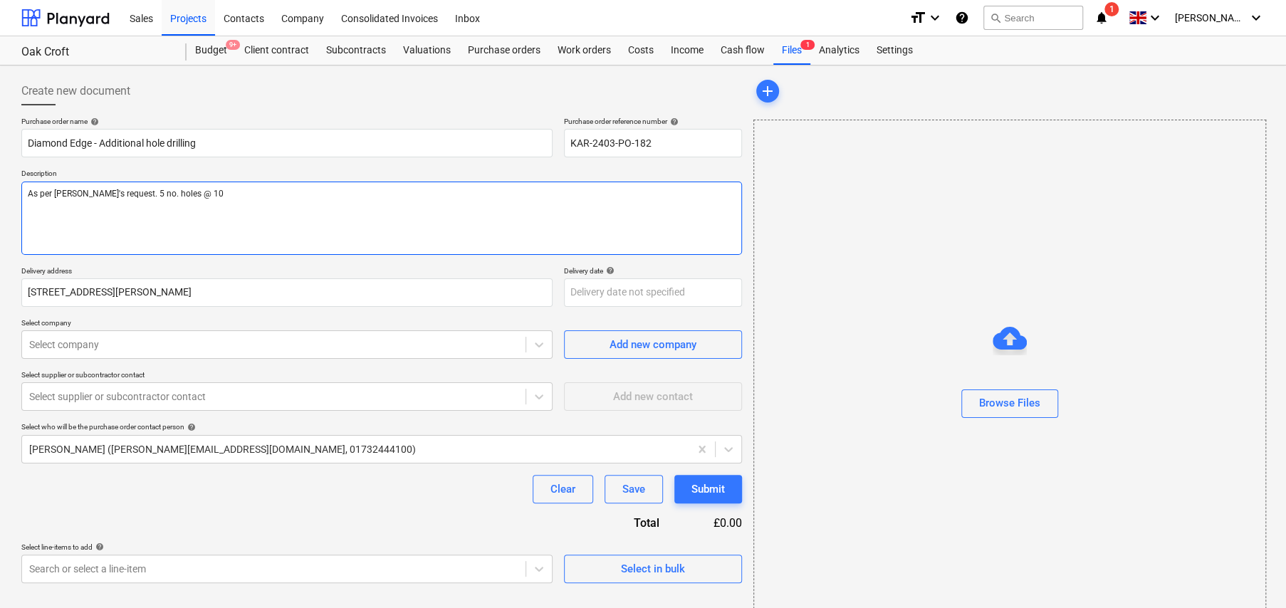
type textarea "x"
type textarea "As per Colin's request. 5 no. holes @ 107"
type textarea "x"
type textarea "As per Colin's request. 5 no. holes @ 107m"
type textarea "x"
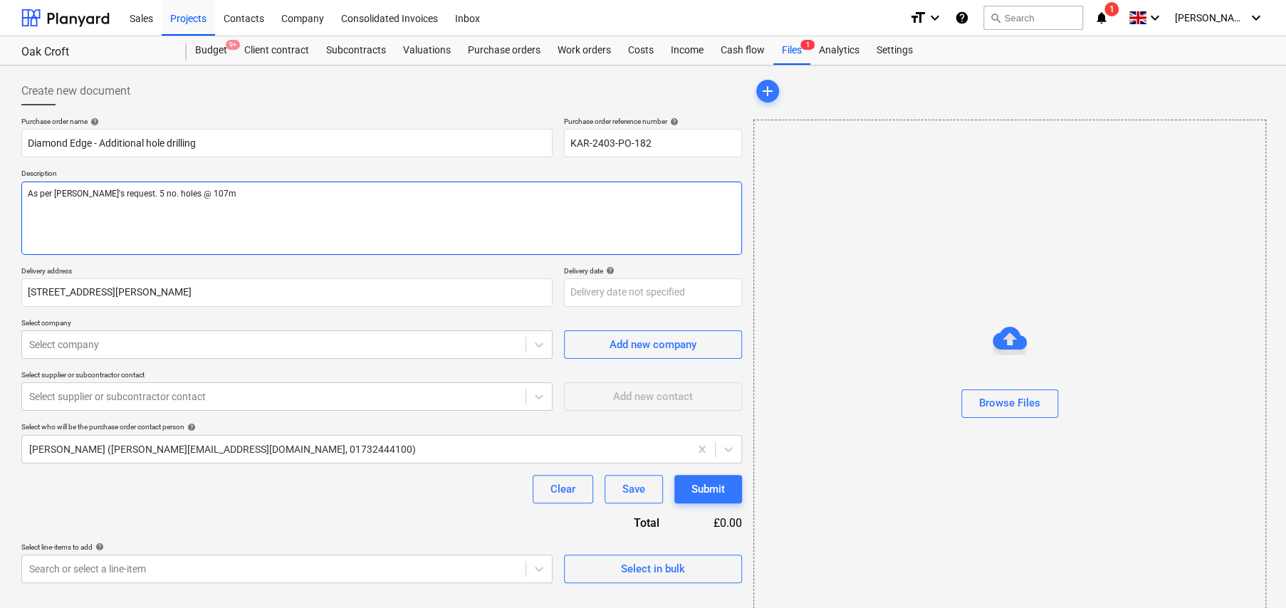
type textarea "As per Colin's request. 5 no. holes @ 107mm"
type textarea "x"
type textarea "As per Colin's request. 5 no. holes @ 107mm"
type textarea "x"
type textarea "As per Colin's request. 5 no. holes @ 107mm d"
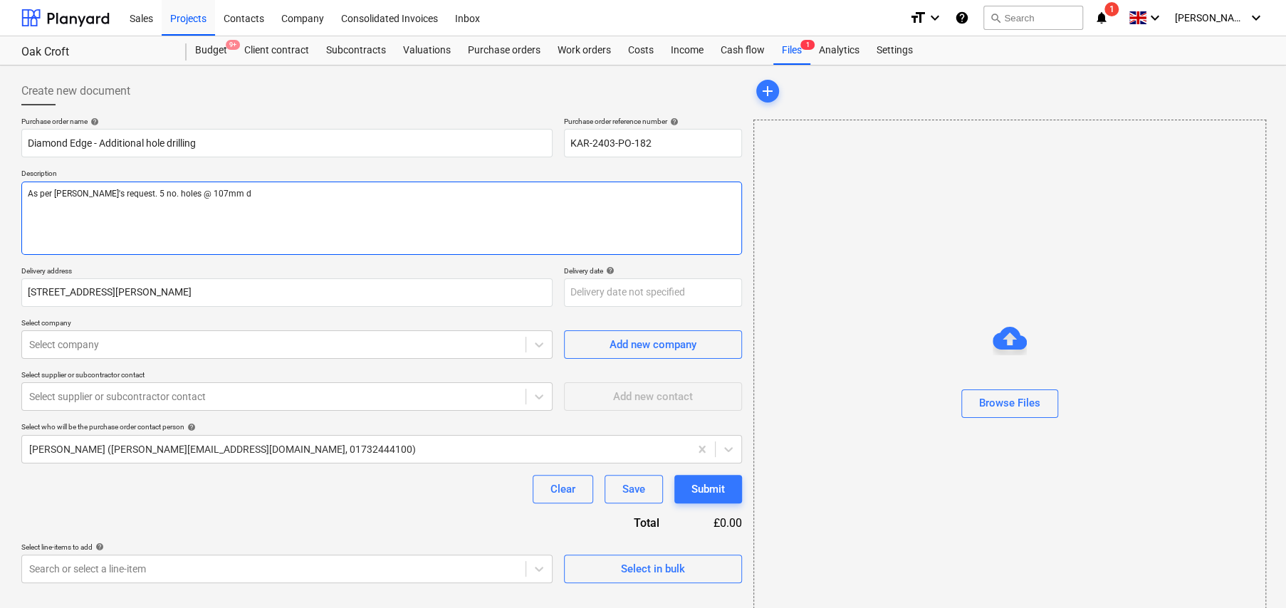
type textarea "x"
type textarea "As per Colin's request. 5 no. holes @ 107mm di"
type textarea "x"
type textarea "As per Colin's request. 5 no. holes @ 107mm dia"
type textarea "x"
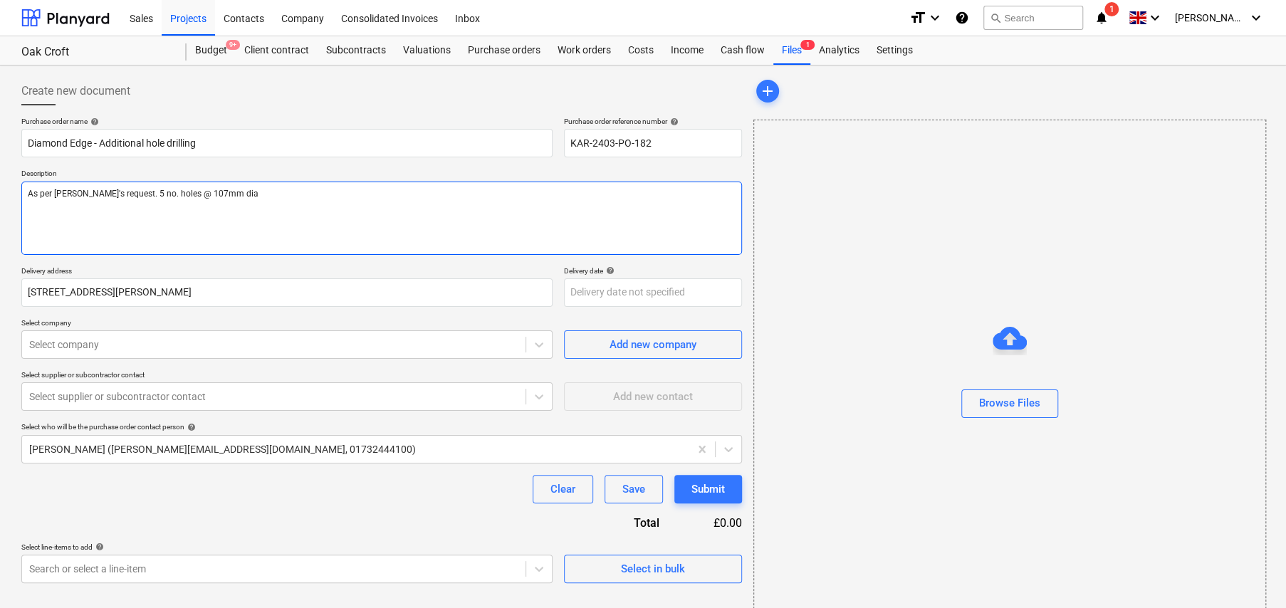
type textarea "As per Colin's request. 5 no. holes @ 107mm dia."
type textarea "x"
type textarea "As per Colin's request. 5 no. holes @ 107mm dia."
type textarea "x"
type textarea "As per Colin's request. 5 no. holes @ 107mm dia."
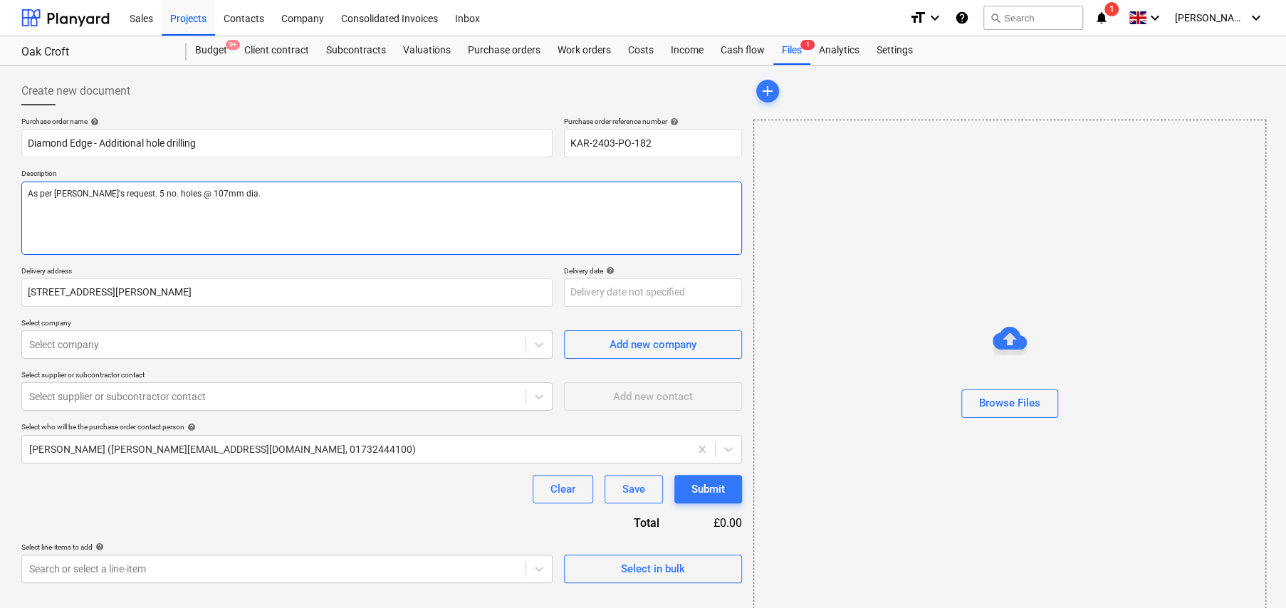
type textarea "x"
type textarea "As per Colin's request. 5 no. holes @ 107mm dia. S"
type textarea "x"
type textarea "As per Colin's request. 5 no. holes @ 107mm dia. Si"
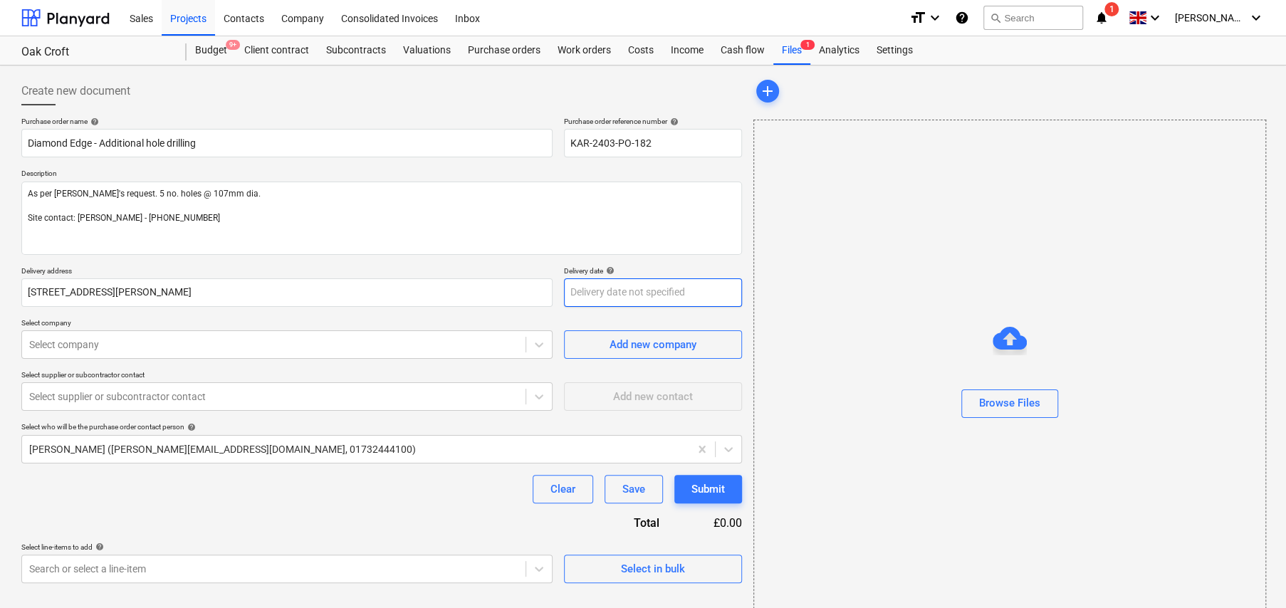
click at [652, 297] on body "Sales Projects Contacts Company Consolidated Invoices Inbox format_size keyboar…" at bounding box center [643, 304] width 1286 height 608
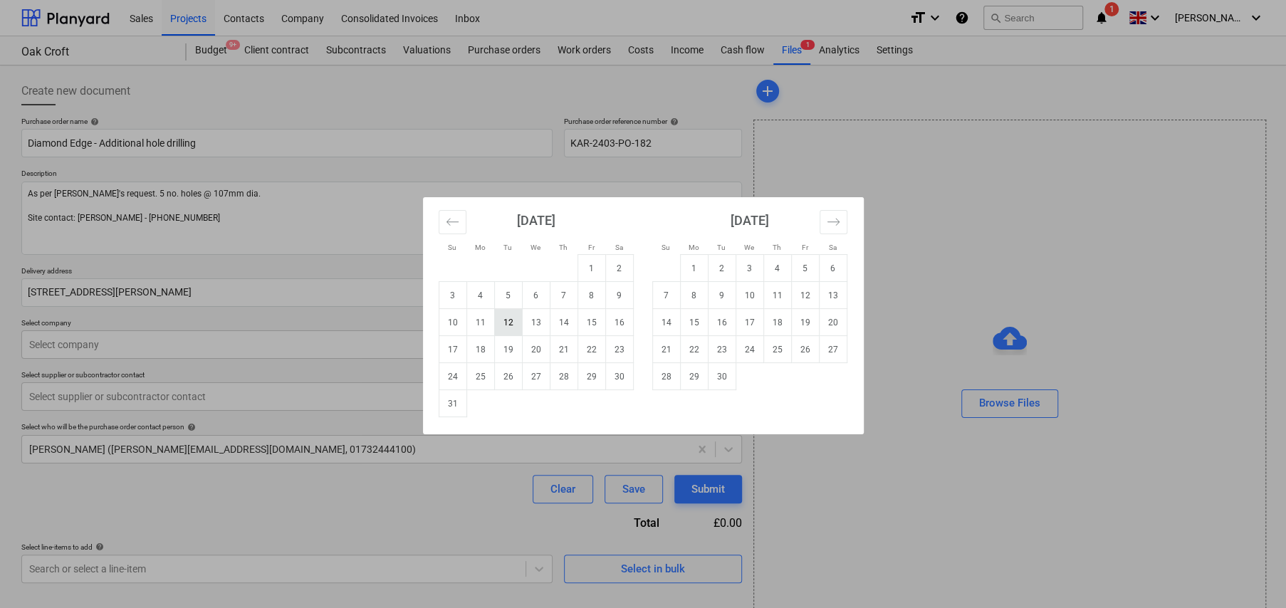
click at [513, 320] on td "12" at bounding box center [508, 322] width 28 height 27
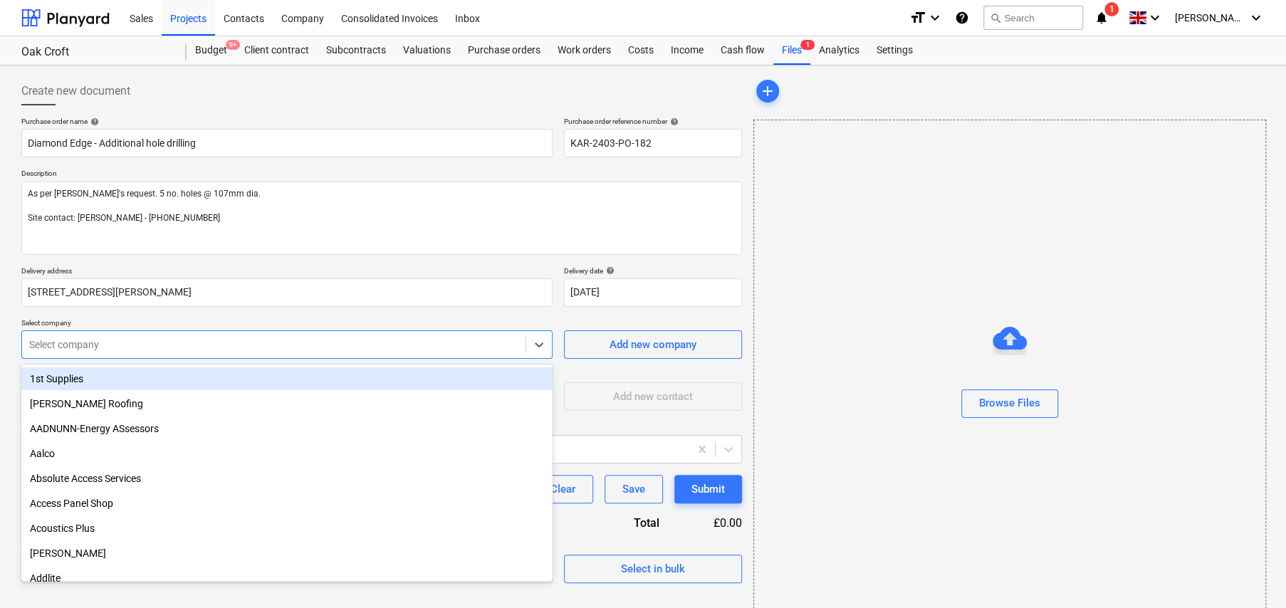
click at [219, 349] on div at bounding box center [273, 345] width 489 height 14
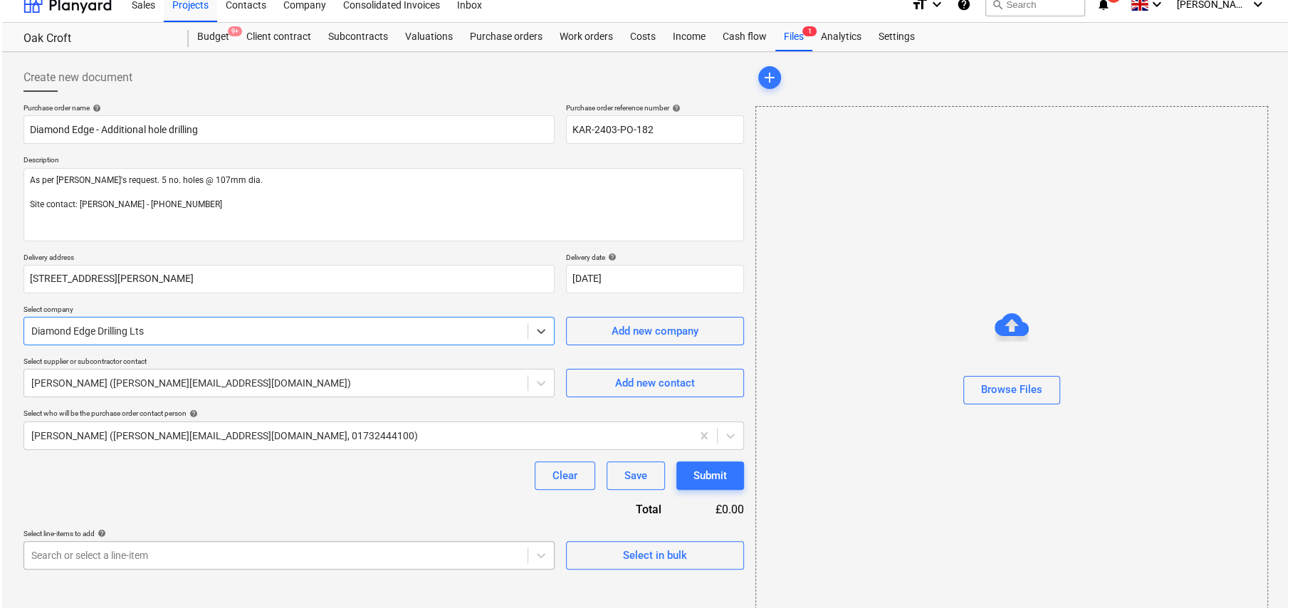
scroll to position [33, 0]
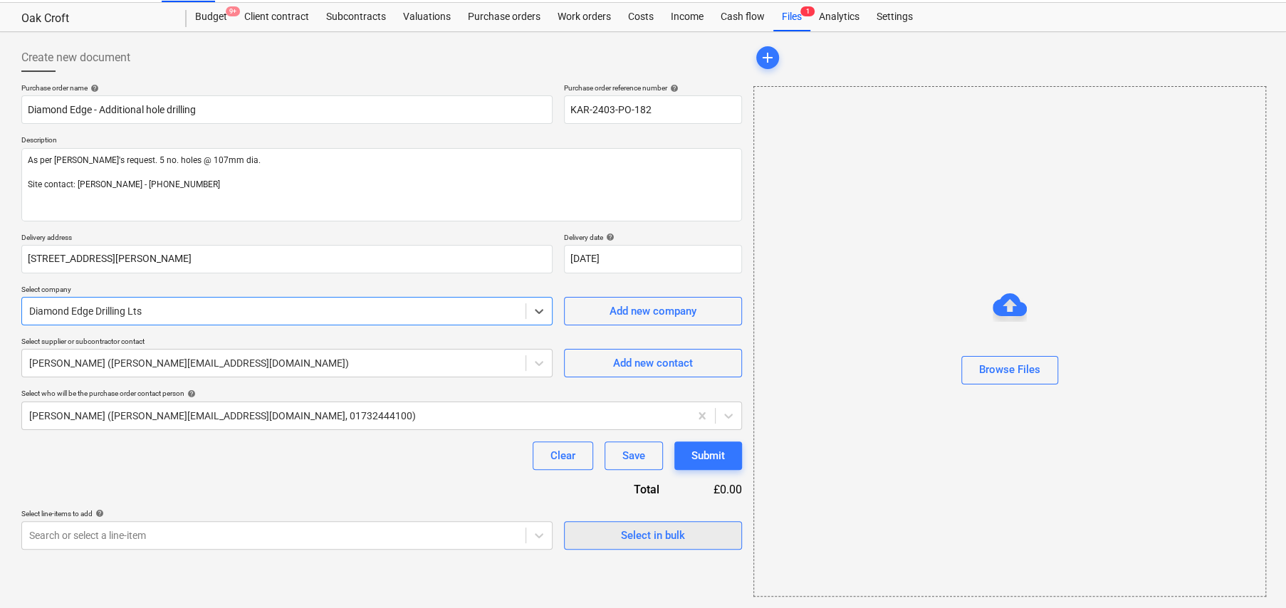
click at [662, 537] on div "Select in bulk" at bounding box center [653, 535] width 64 height 19
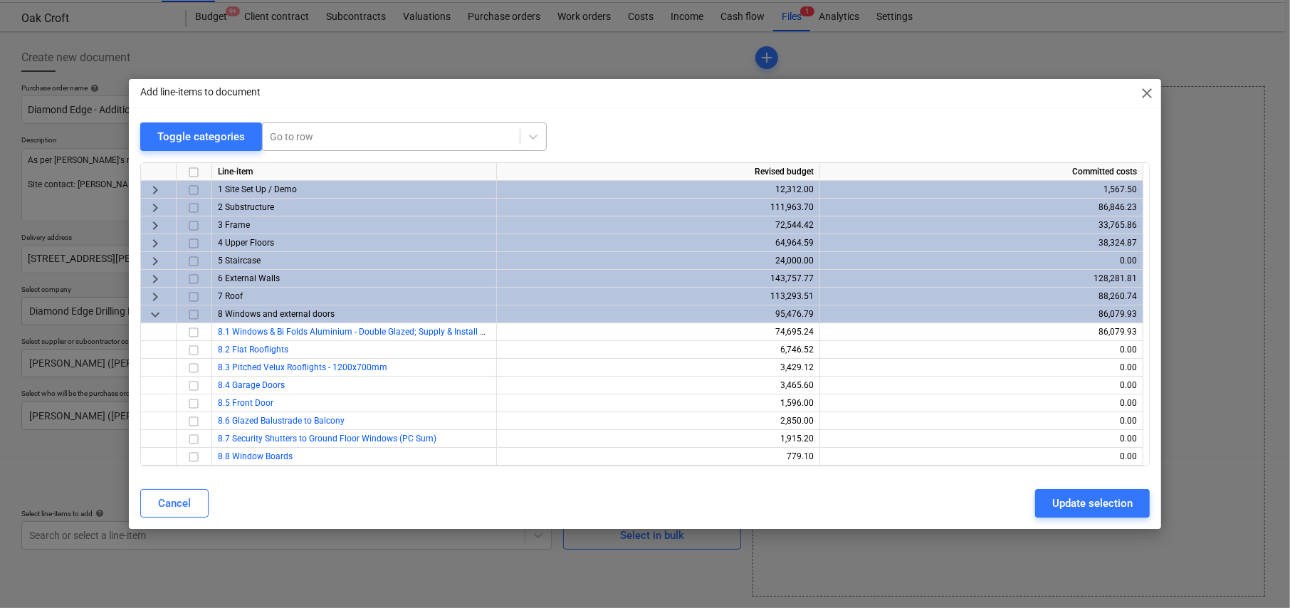
click at [305, 132] on div at bounding box center [391, 137] width 243 height 14
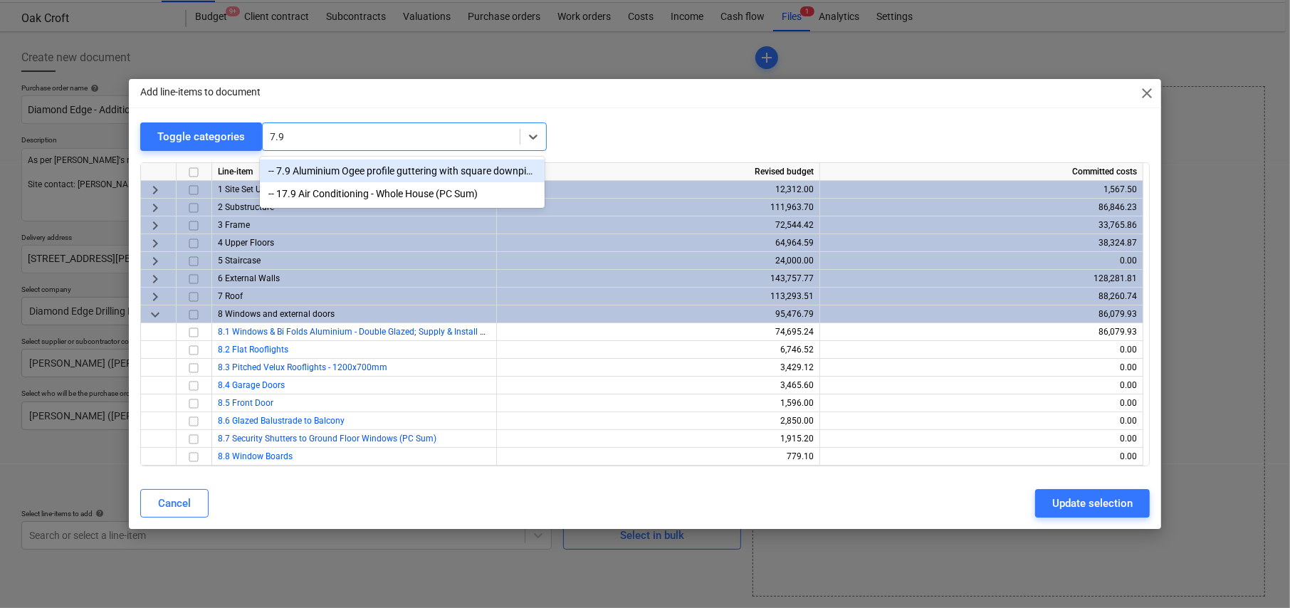
click at [384, 168] on div "-- 7.9 Aluminium Ogee profile guttering with square downpipes" at bounding box center [402, 171] width 285 height 23
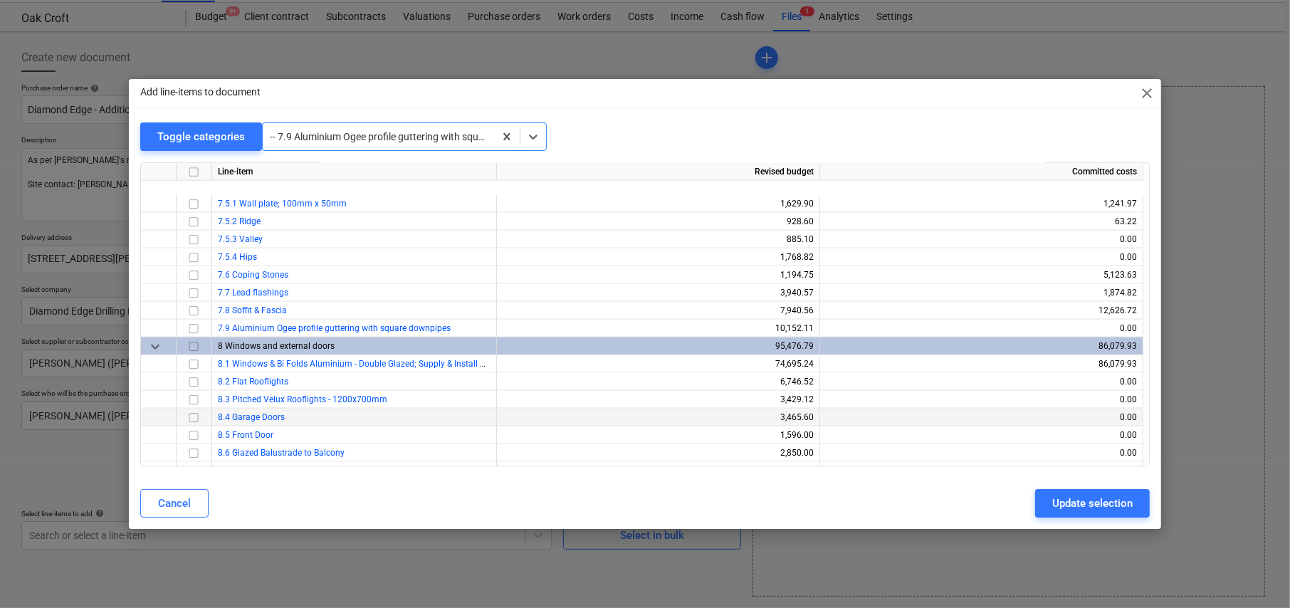
scroll to position [1602, 0]
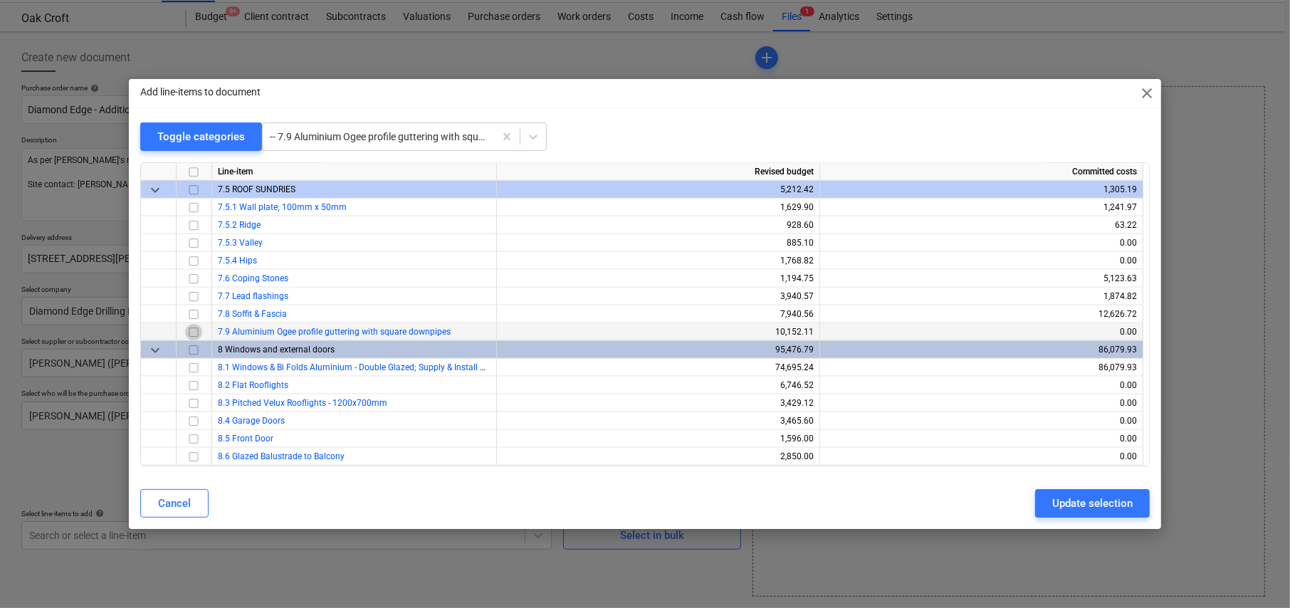
click at [194, 333] on input "checkbox" at bounding box center [193, 332] width 17 height 17
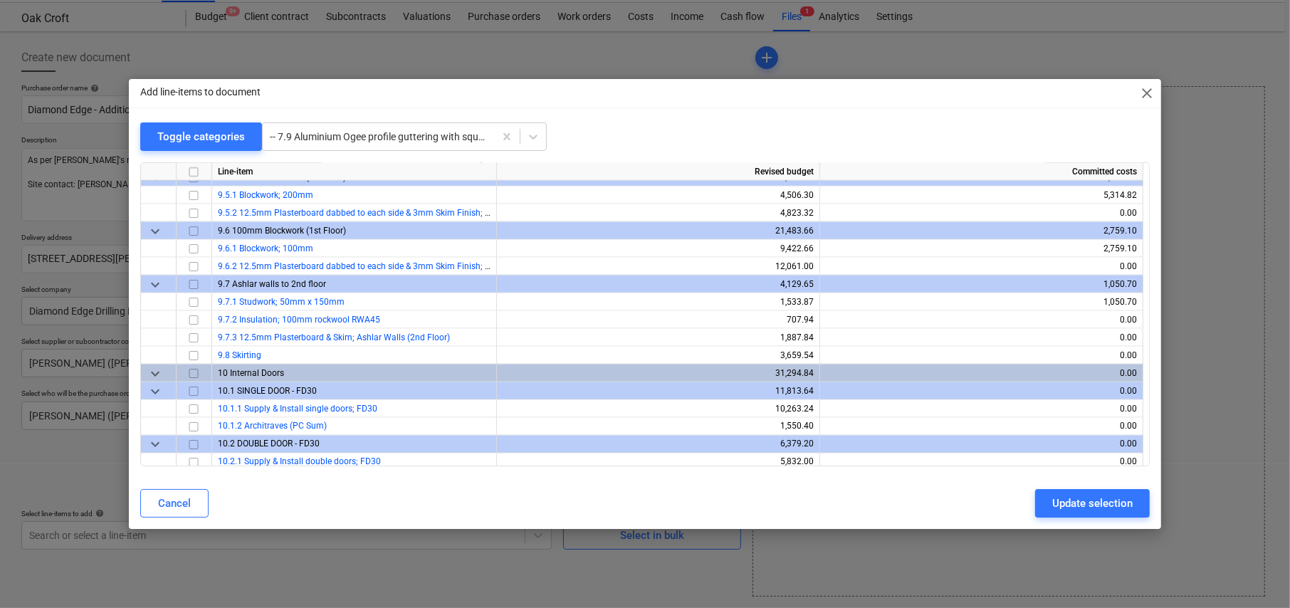
scroll to position [2243, 0]
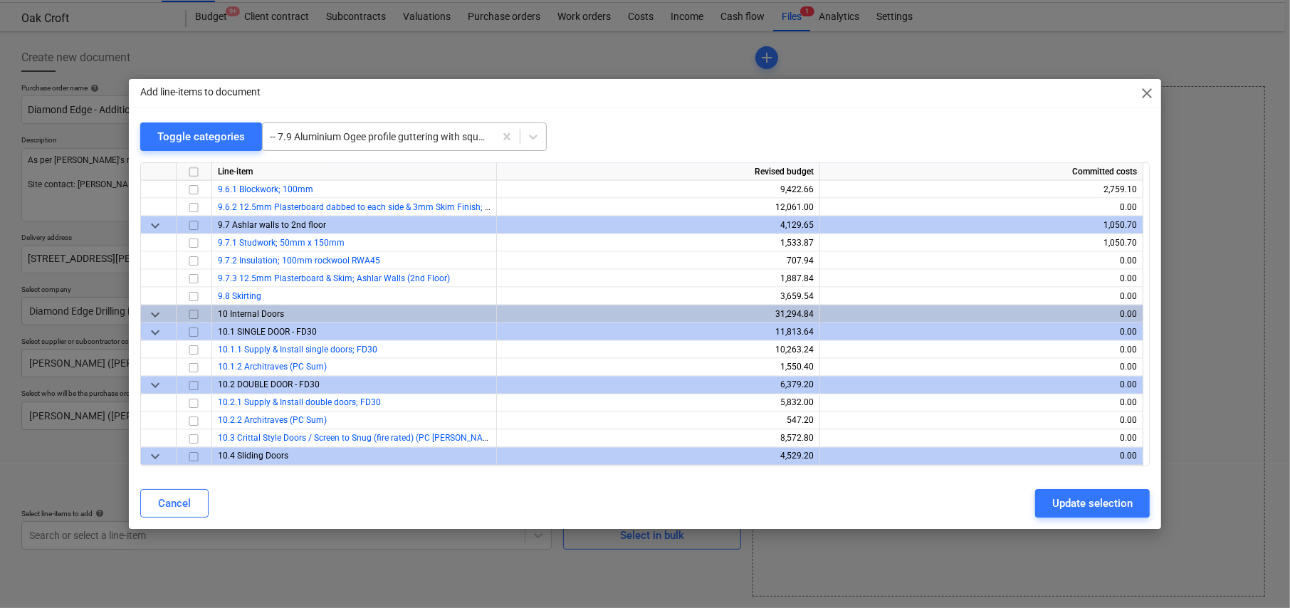
click at [315, 135] on div at bounding box center [378, 137] width 217 height 14
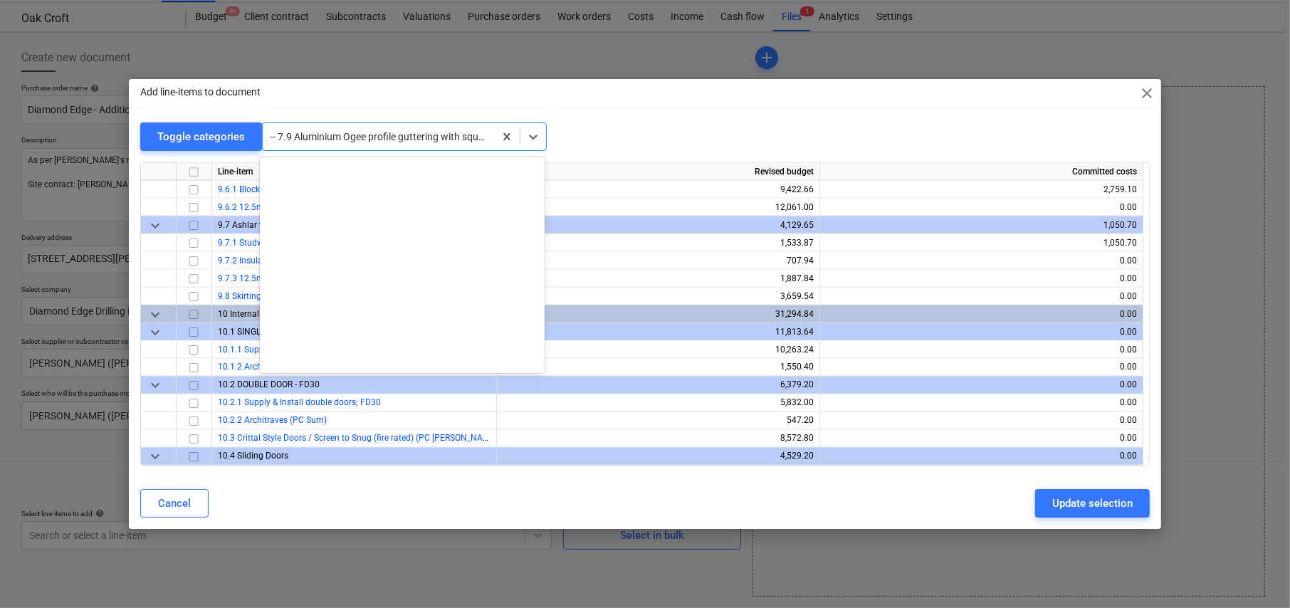
scroll to position [2443, 0]
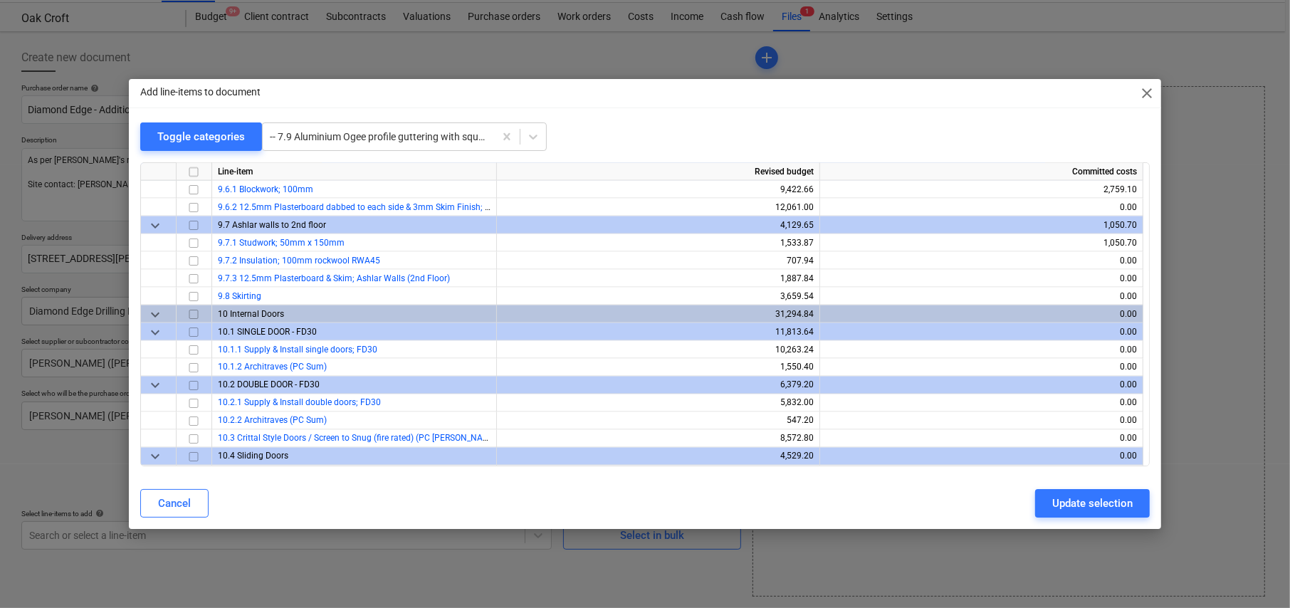
click at [545, 87] on div "Add line-items to document close" at bounding box center [645, 93] width 1033 height 28
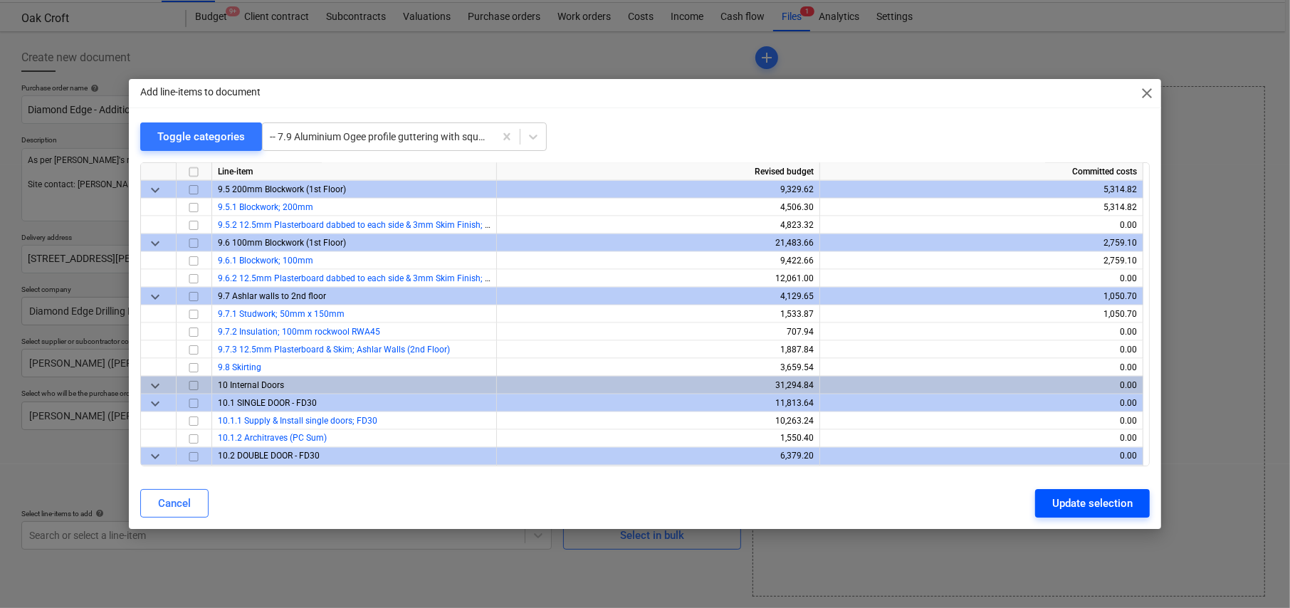
click at [1097, 495] on div "Update selection" at bounding box center [1092, 503] width 80 height 19
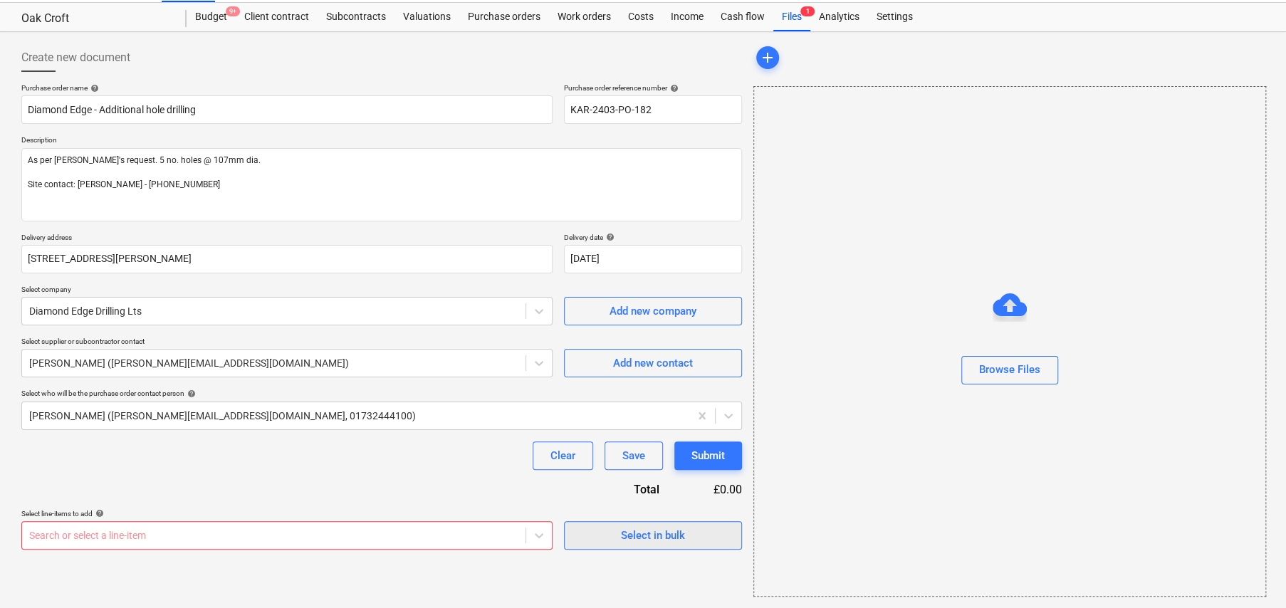
click at [654, 545] on button "Select in bulk" at bounding box center [653, 535] width 178 height 28
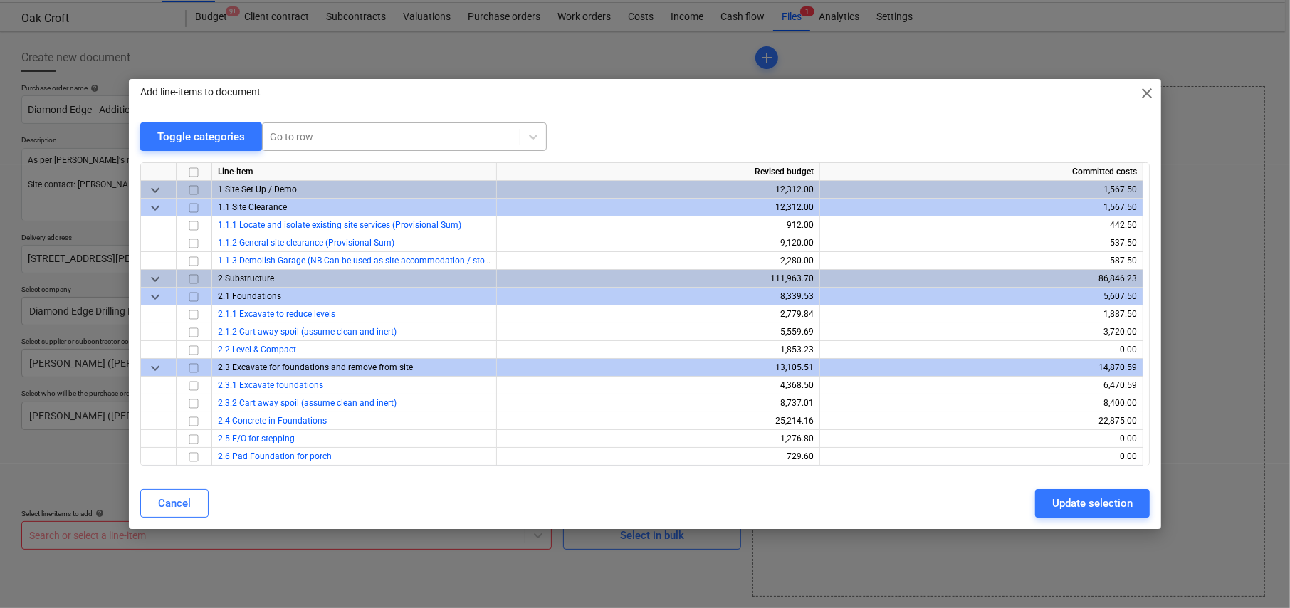
click at [308, 135] on div at bounding box center [391, 137] width 243 height 14
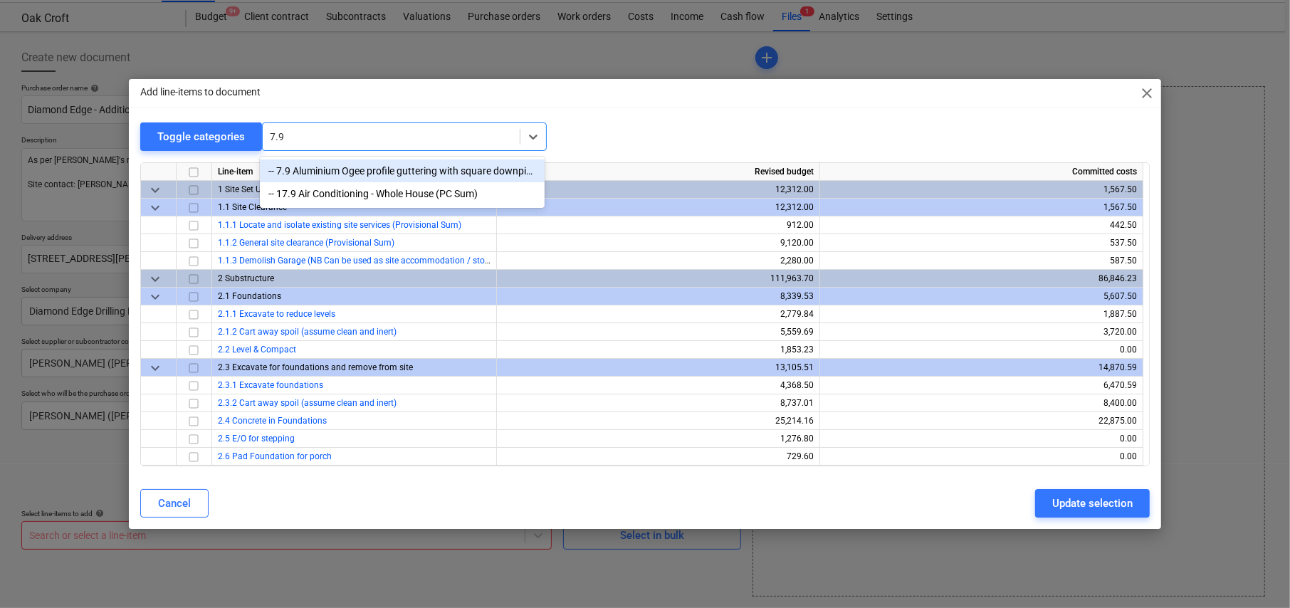
click at [335, 166] on div "-- 7.9 Aluminium Ogee profile guttering with square downpipes" at bounding box center [402, 171] width 285 height 23
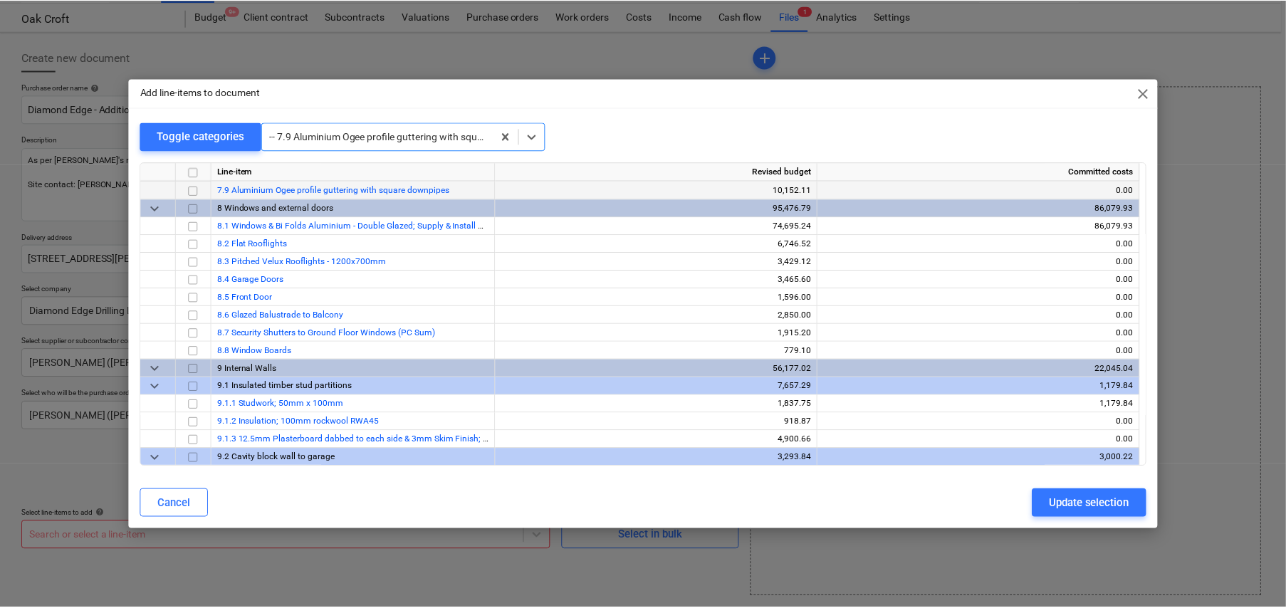
scroll to position [1745, 0]
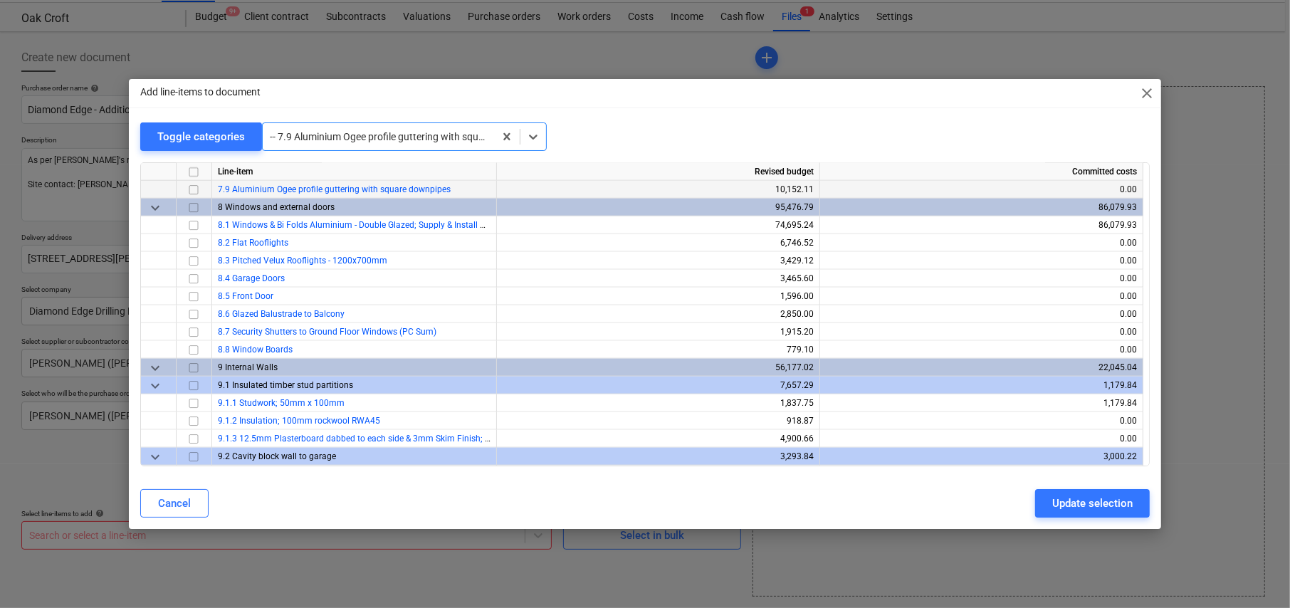
click at [193, 188] on input "checkbox" at bounding box center [193, 190] width 17 height 17
click at [1097, 507] on div "Update selection" at bounding box center [1092, 503] width 80 height 19
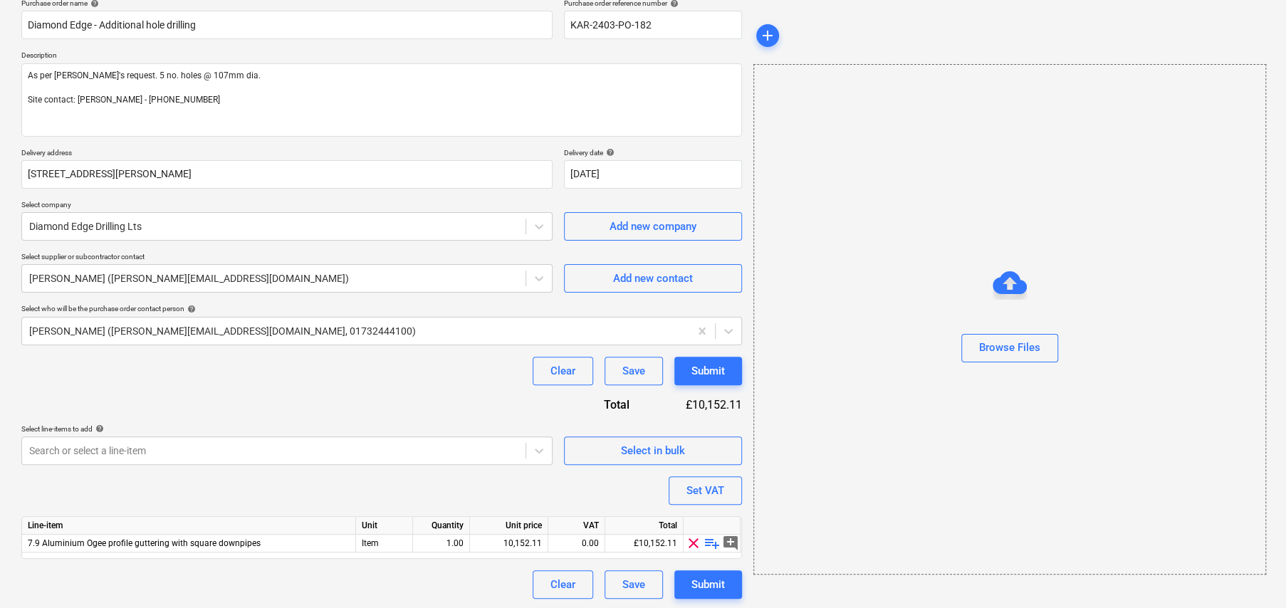
scroll to position [120, 0]
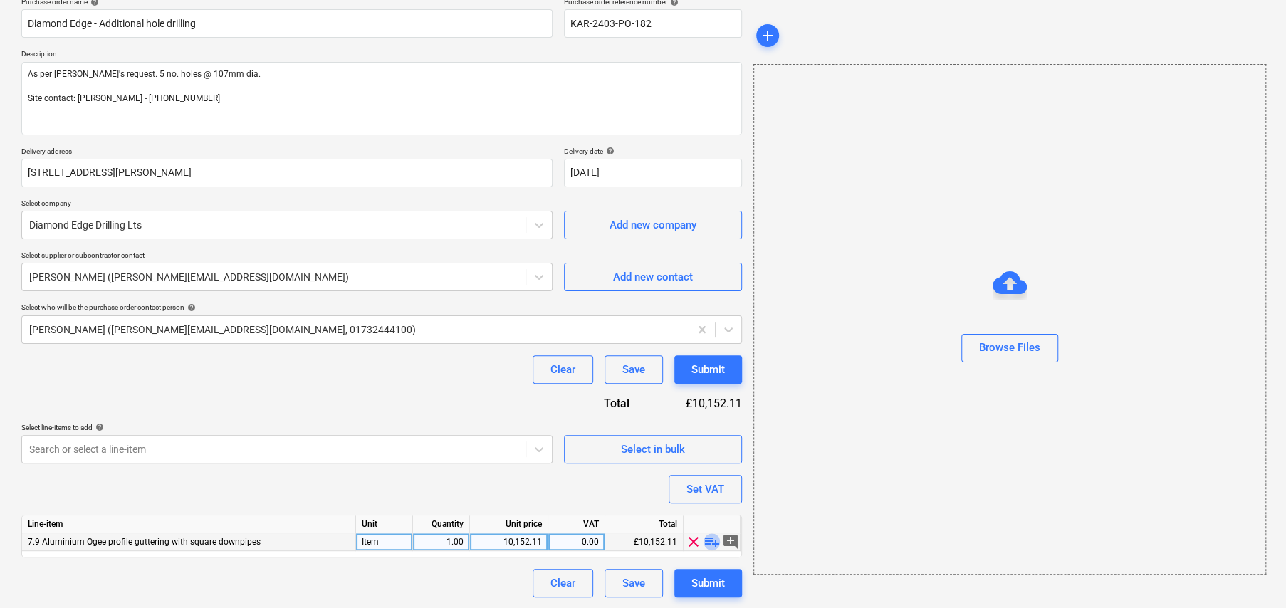
click at [713, 541] on span "playlist_add" at bounding box center [712, 541] width 17 height 17
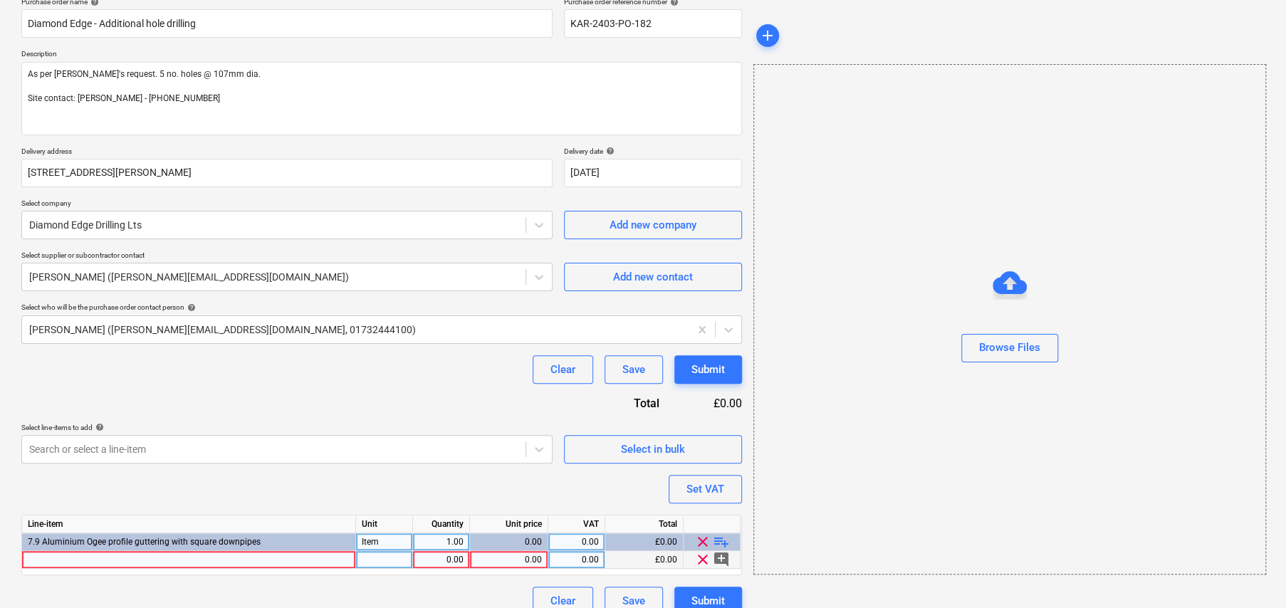
click at [226, 557] on div at bounding box center [189, 560] width 334 height 18
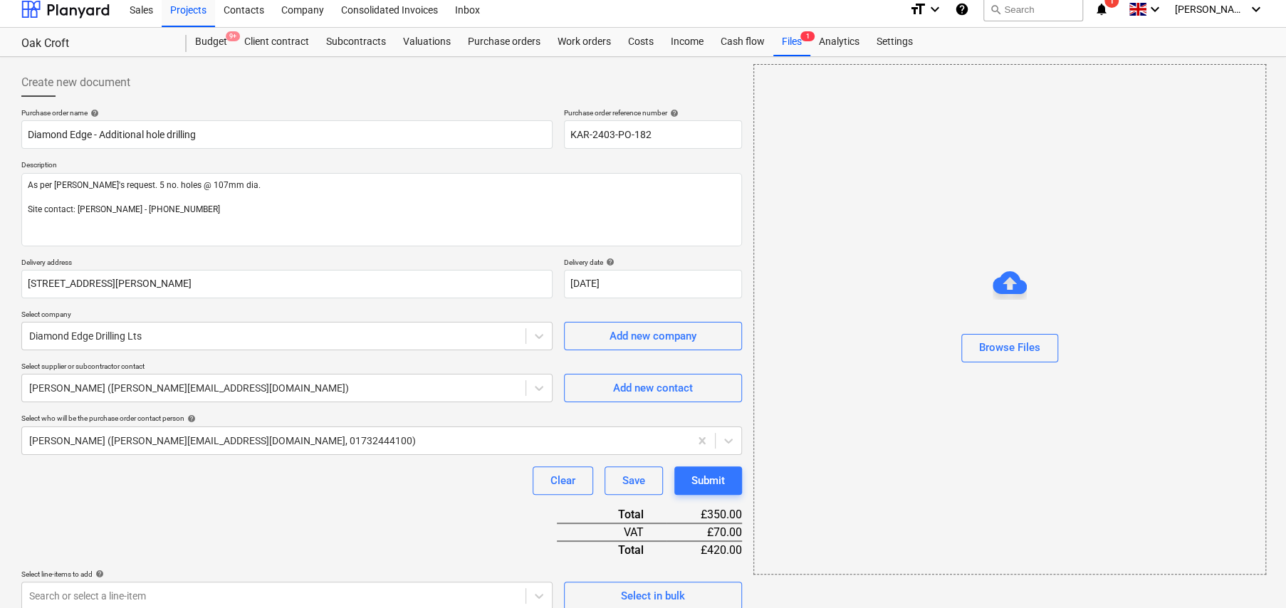
scroll to position [0, 0]
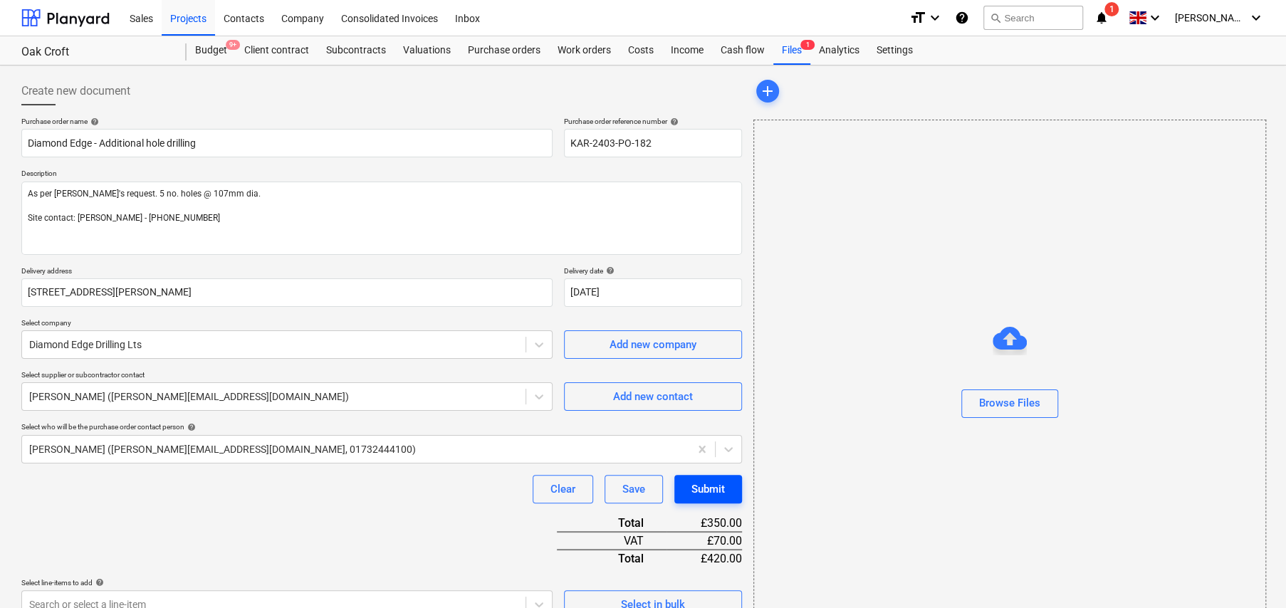
click at [719, 478] on button "Submit" at bounding box center [708, 489] width 68 height 28
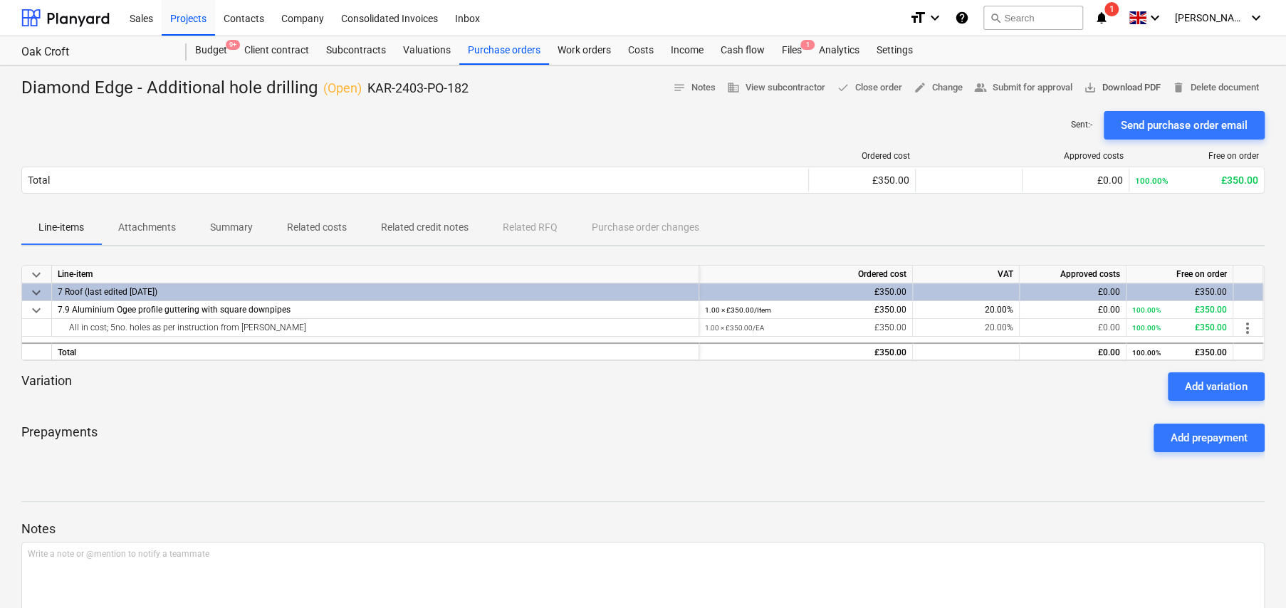
click at [1114, 84] on span "save_alt Download PDF" at bounding box center [1122, 88] width 77 height 16
click at [586, 127] on div "Sent : - Send purchase order email" at bounding box center [642, 125] width 1243 height 28
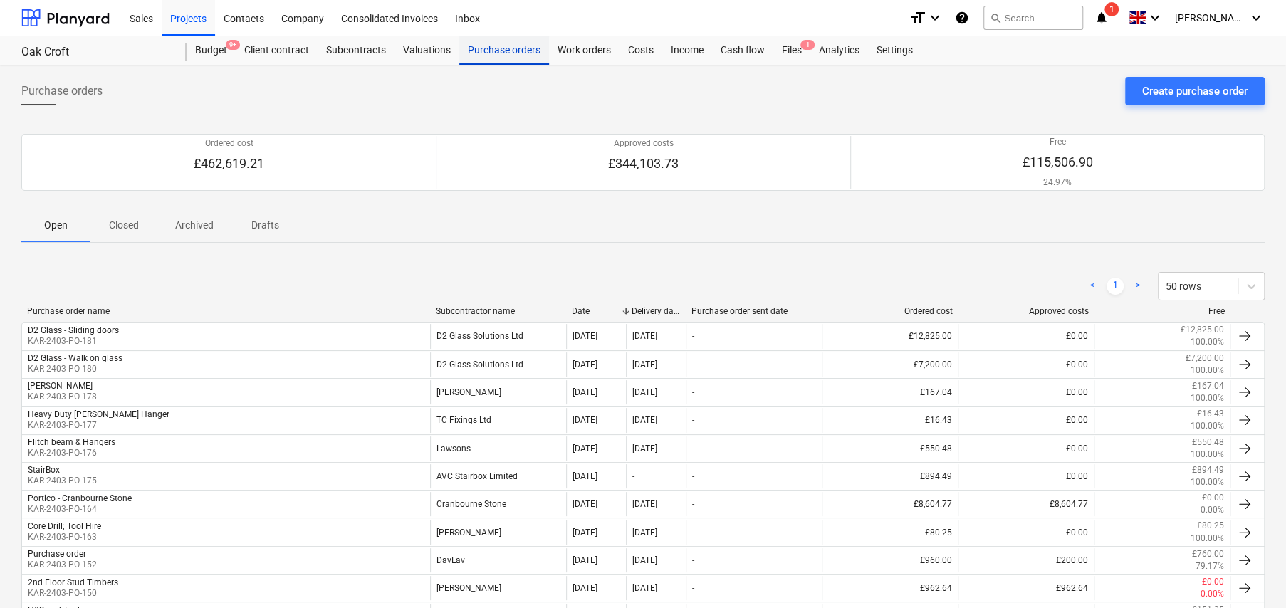
click at [498, 52] on div "Purchase orders" at bounding box center [504, 50] width 90 height 28
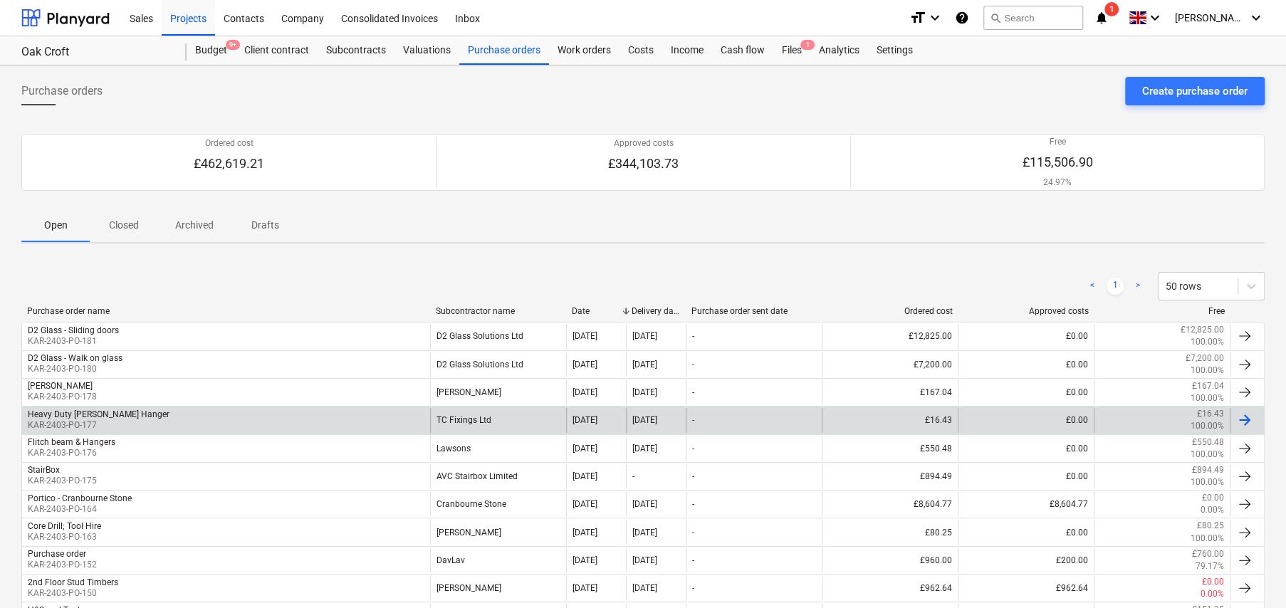
scroll to position [71, 0]
